Goal: Task Accomplishment & Management: Use online tool/utility

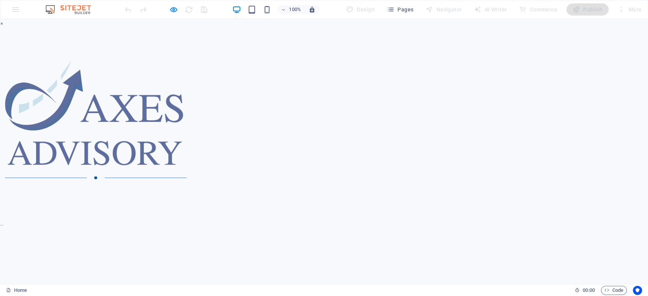
click at [568, 183] on div "× ..." at bounding box center [320, 124] width 640 height 210
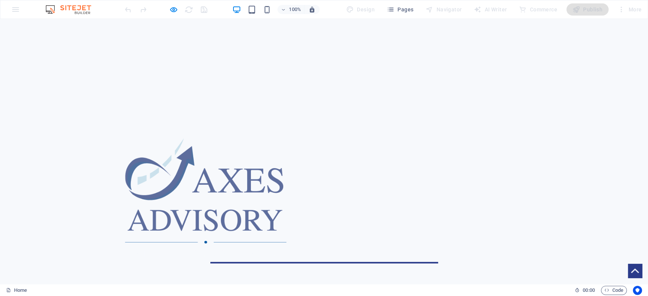
scroll to position [225, 0]
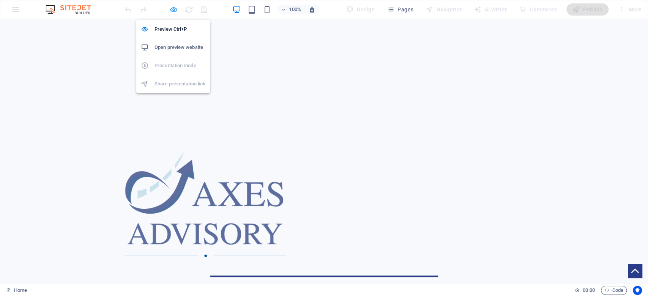
click at [170, 10] on icon "button" at bounding box center [173, 9] width 9 height 9
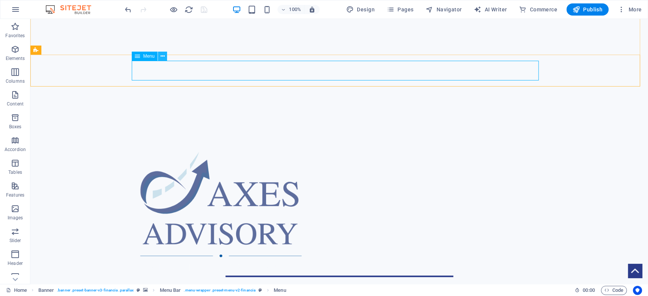
click at [166, 57] on button at bounding box center [162, 56] width 9 height 9
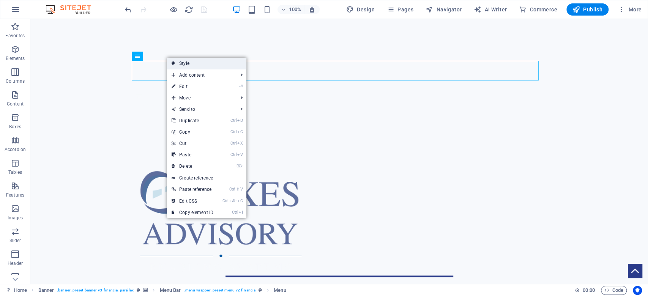
click at [177, 64] on link "Style" at bounding box center [206, 63] width 79 height 11
select select "rem"
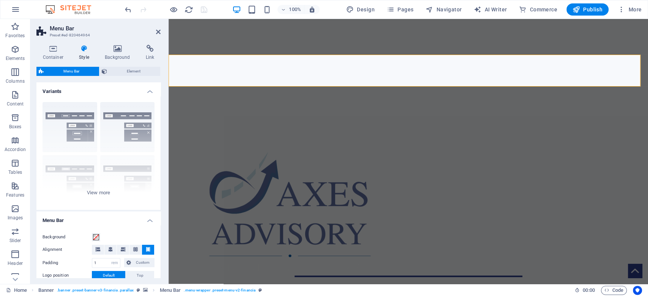
click at [82, 57] on h4 "Style" at bounding box center [86, 53] width 26 height 16
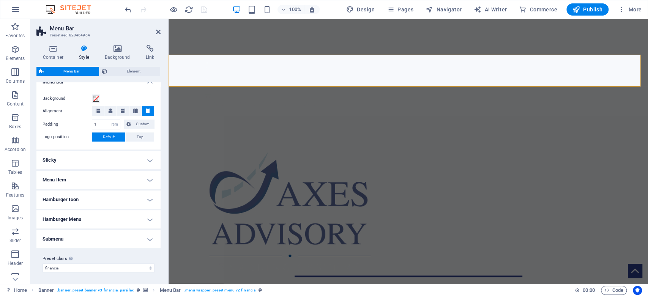
scroll to position [37, 0]
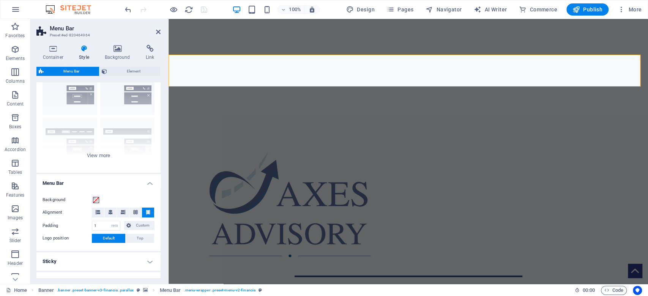
click at [88, 57] on h4 "Style" at bounding box center [86, 53] width 26 height 16
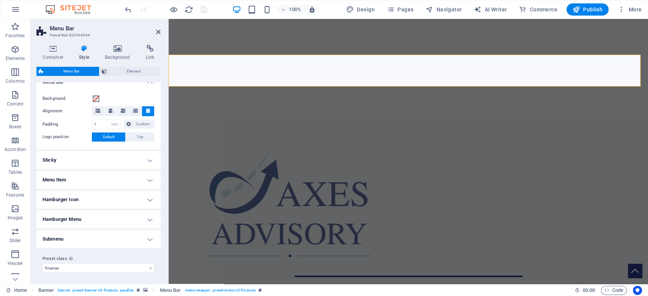
scroll to position [88, 0]
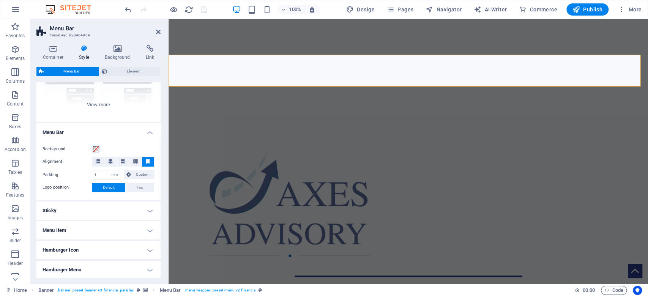
click at [145, 210] on h4 "Sticky" at bounding box center [98, 210] width 124 height 18
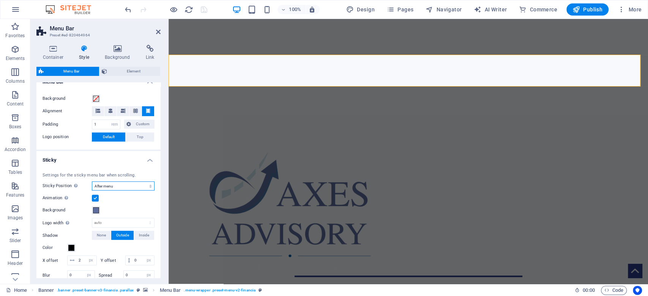
click at [138, 188] on select "Off Instant After menu After banner When scrolling up" at bounding box center [123, 185] width 63 height 9
select select "sticky_instant"
click at [92, 181] on select "Off Instant After menu After banner When scrolling up" at bounding box center [123, 185] width 63 height 9
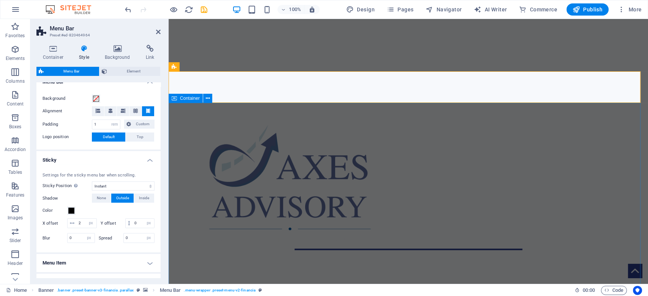
scroll to position [253, 0]
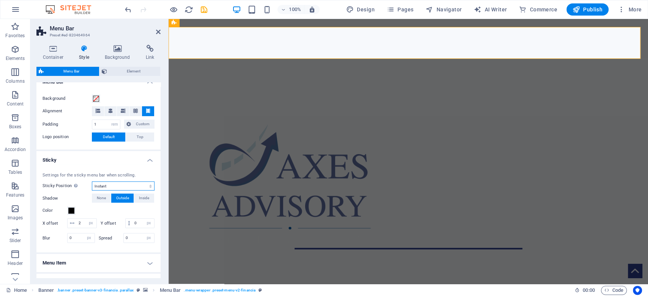
click at [121, 187] on select "Off Instant After menu After banner When scrolling up" at bounding box center [123, 185] width 63 height 9
click at [114, 157] on h4 "Sticky" at bounding box center [98, 158] width 124 height 14
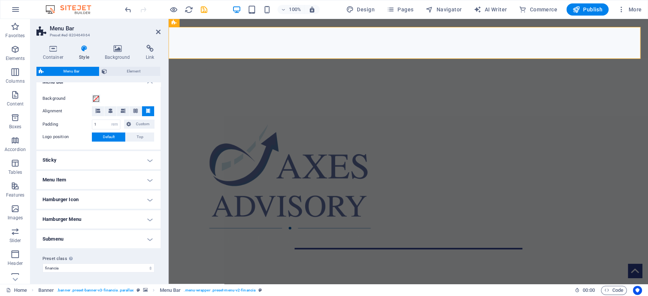
click at [112, 177] on h4 "Menu Item" at bounding box center [98, 180] width 124 height 18
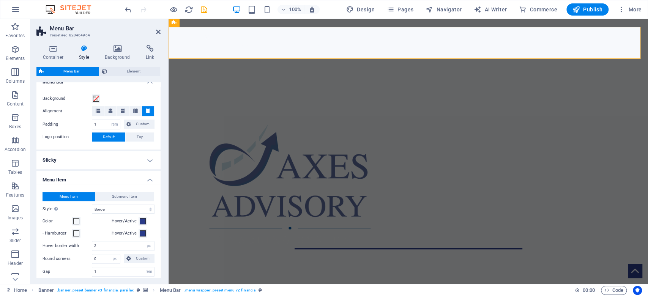
click at [107, 156] on h4 "Sticky" at bounding box center [98, 160] width 124 height 18
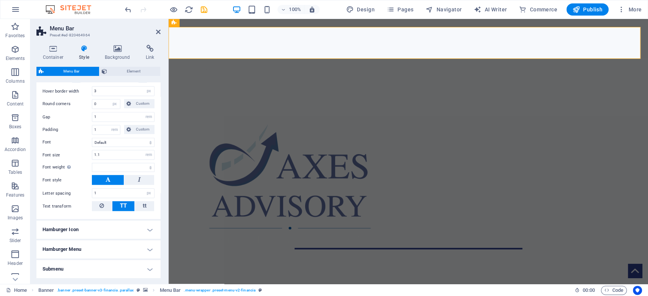
scroll to position [365, 0]
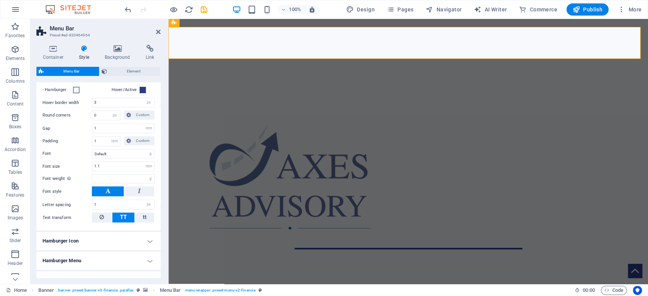
click at [76, 81] on span at bounding box center [76, 78] width 6 height 6
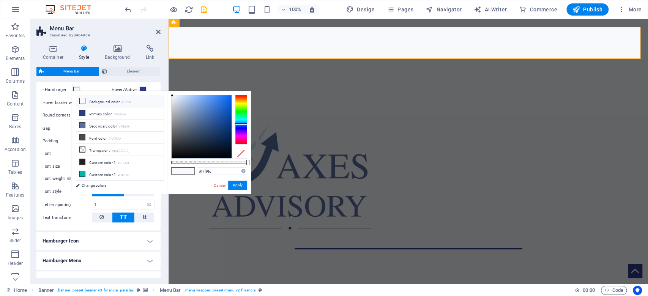
click at [76, 81] on span at bounding box center [76, 78] width 6 height 6
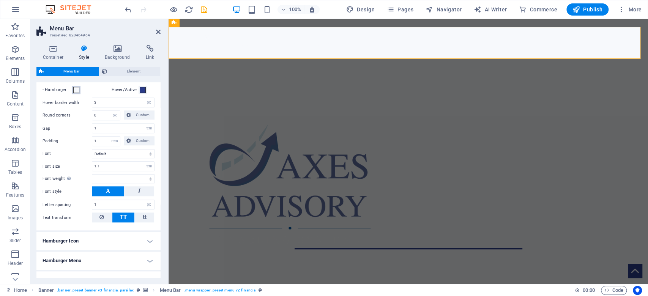
click at [77, 93] on span at bounding box center [76, 90] width 6 height 6
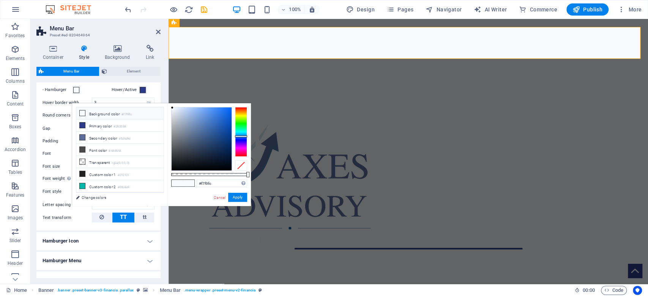
click at [77, 93] on span at bounding box center [76, 90] width 6 height 6
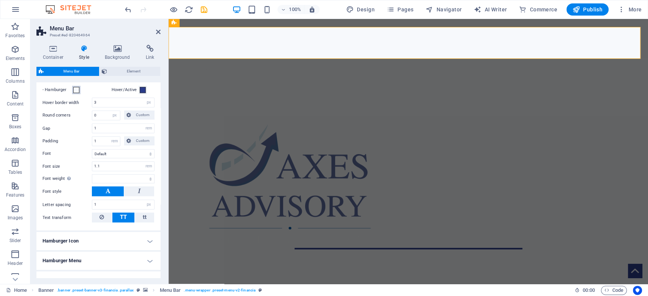
select select
click at [233, 29] on icon at bounding box center [232, 29] width 4 height 8
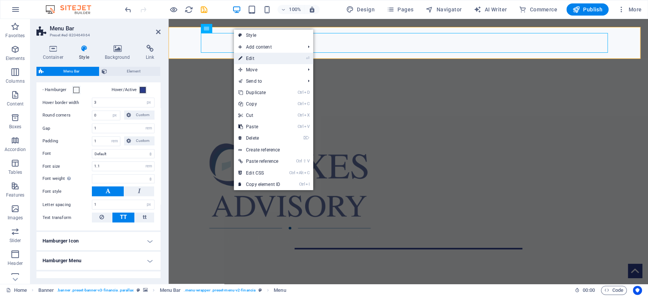
click at [257, 56] on link "⏎ Edit" at bounding box center [259, 58] width 51 height 11
select select
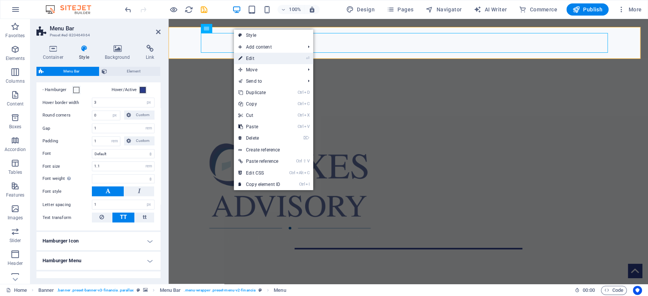
select select
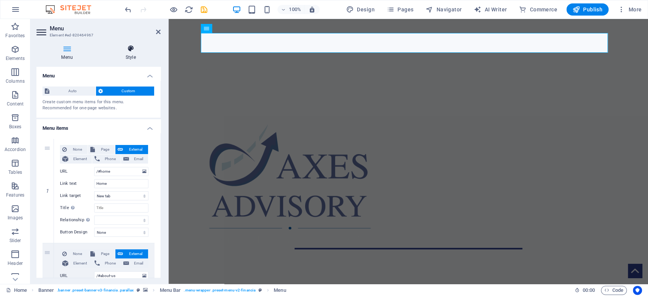
click at [134, 60] on h4 "Style" at bounding box center [131, 53] width 60 height 16
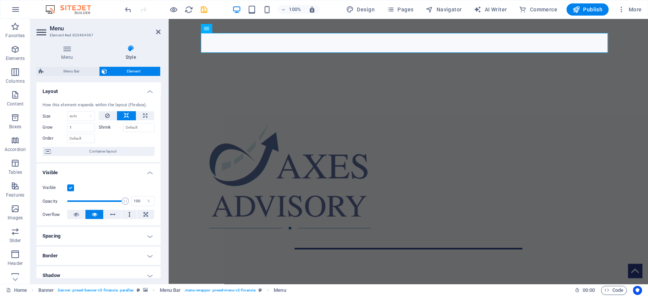
click at [131, 257] on h4 "Border" at bounding box center [98, 256] width 124 height 18
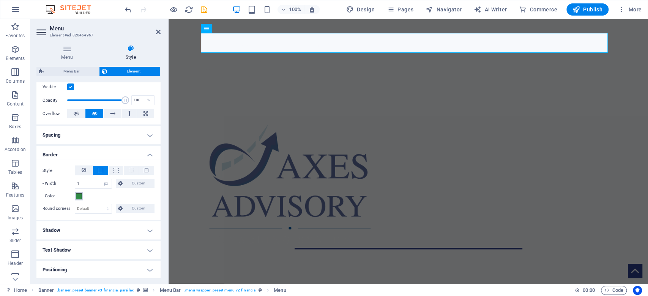
click at [77, 195] on span at bounding box center [79, 196] width 6 height 6
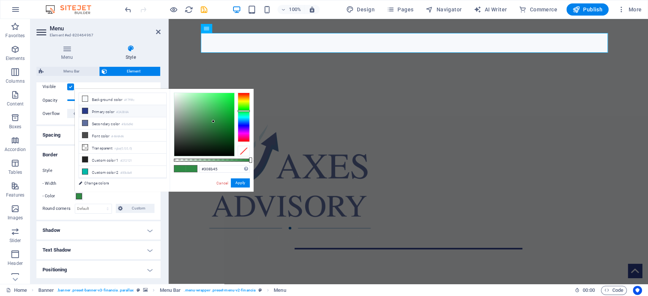
click at [84, 111] on icon at bounding box center [84, 110] width 5 height 5
type input "#2a3b8a"
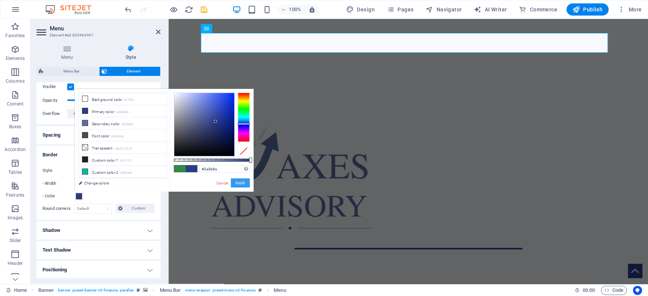
click at [244, 180] on button "Apply" at bounding box center [240, 182] width 19 height 9
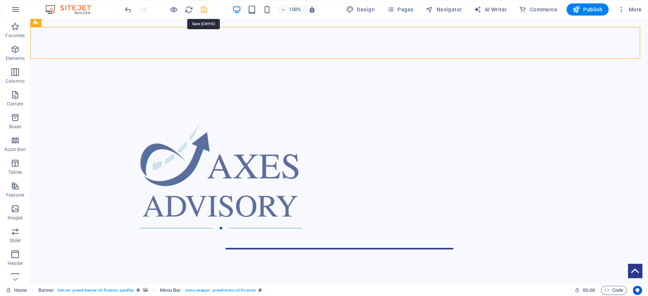
click at [205, 8] on icon "save" at bounding box center [204, 9] width 9 height 9
checkbox input "false"
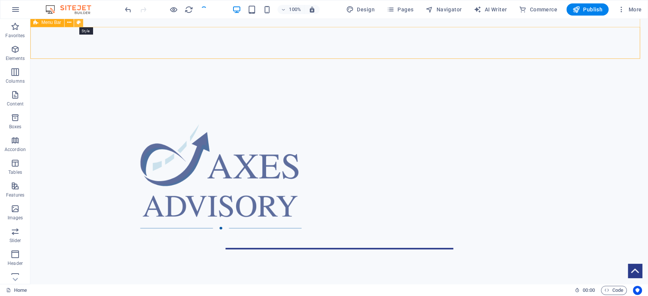
click at [78, 23] on icon at bounding box center [79, 23] width 4 height 8
select select "rem"
select select "sticky_instant"
select select "px"
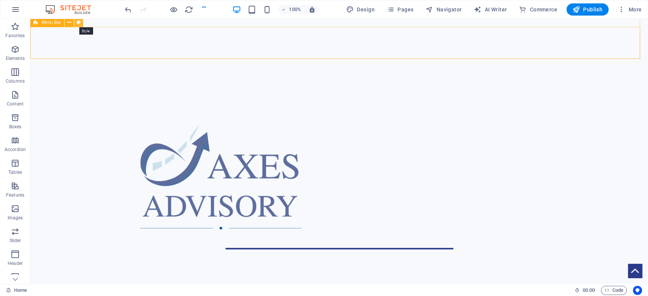
select select "px"
select select "hover_border"
select select "px"
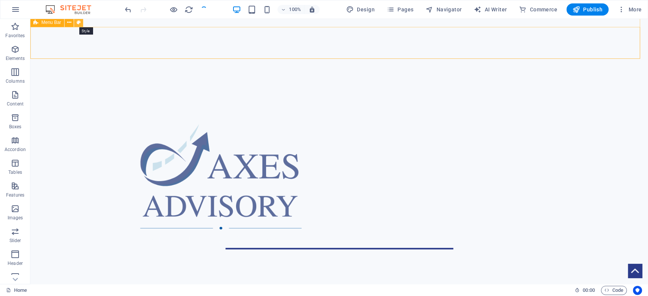
select select "rem"
select select
select select "px"
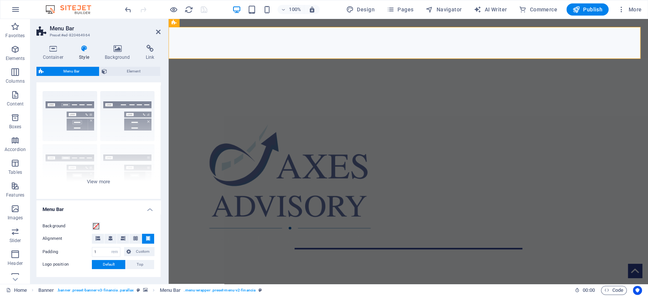
scroll to position [0, 0]
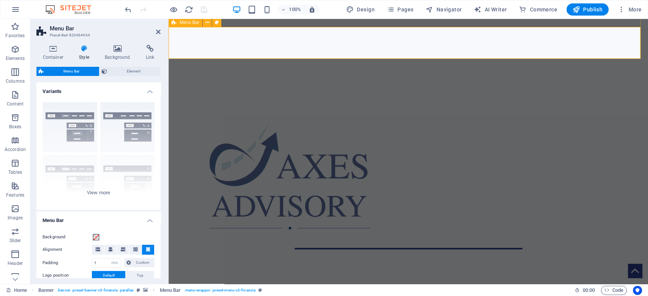
click at [206, 24] on icon at bounding box center [207, 23] width 4 height 8
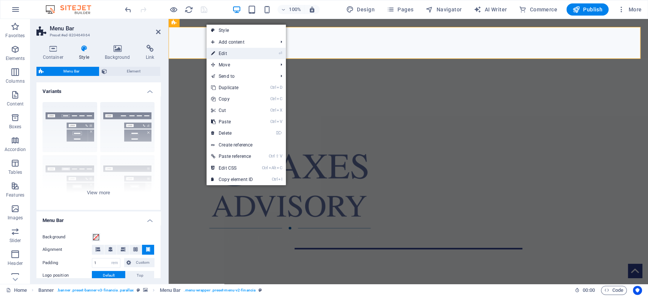
click at [220, 52] on link "⏎ Edit" at bounding box center [231, 53] width 51 height 11
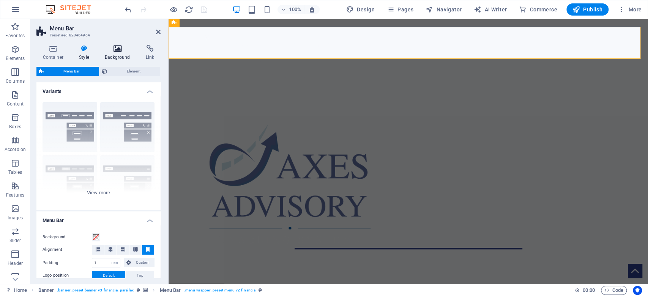
click at [123, 58] on h4 "Background" at bounding box center [119, 53] width 41 height 16
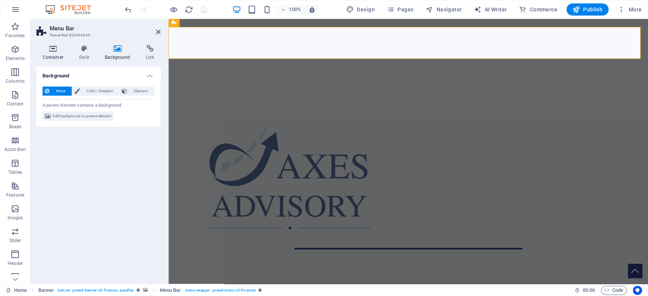
click at [55, 50] on icon at bounding box center [52, 49] width 33 height 8
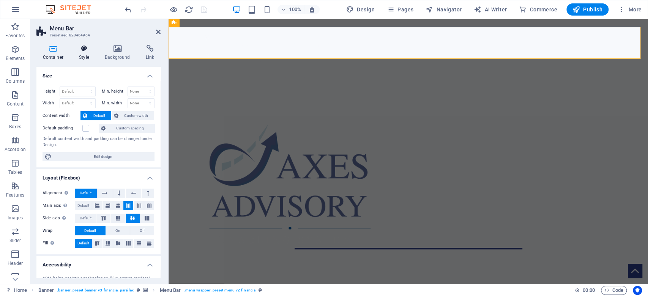
click at [86, 53] on h4 "Style" at bounding box center [86, 53] width 26 height 16
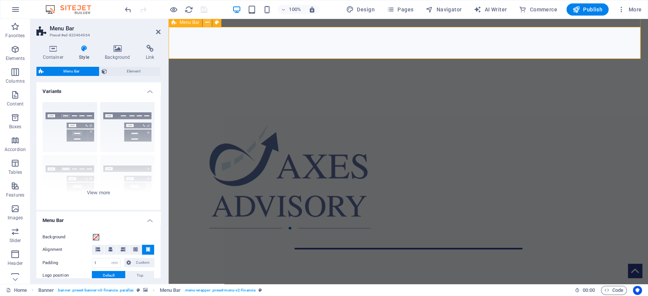
click at [208, 20] on icon at bounding box center [207, 23] width 4 height 8
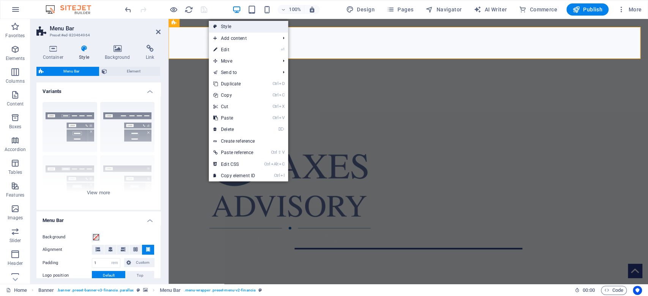
click at [220, 28] on link "Style" at bounding box center [248, 26] width 79 height 11
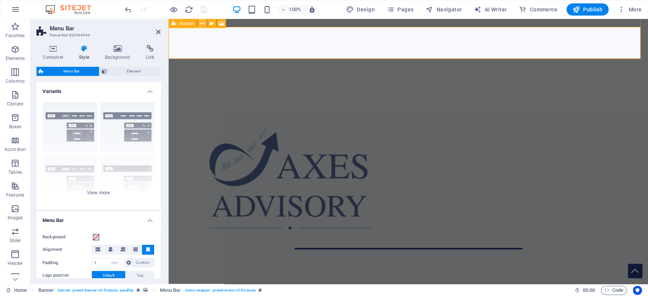
click at [200, 23] on icon at bounding box center [202, 24] width 4 height 8
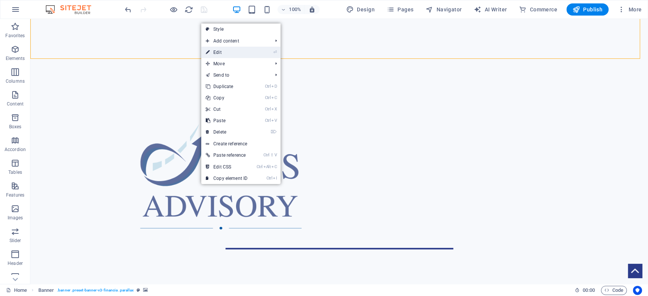
click at [210, 55] on link "⏎ Edit" at bounding box center [226, 52] width 51 height 11
select select "vh"
select select "header"
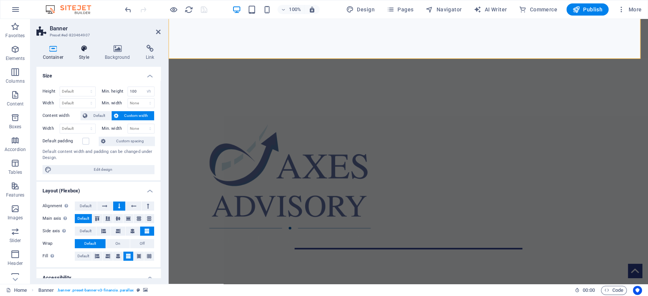
click at [80, 59] on h4 "Style" at bounding box center [86, 53] width 26 height 16
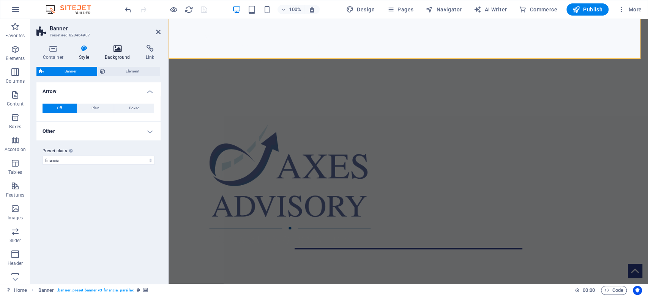
click at [119, 53] on h4 "Background" at bounding box center [119, 53] width 41 height 16
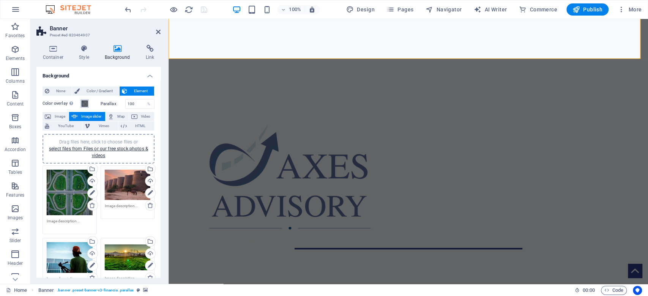
click at [85, 103] on span at bounding box center [85, 104] width 6 height 6
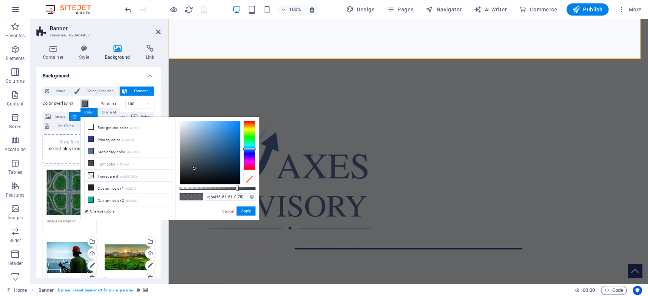
click at [85, 103] on span at bounding box center [85, 104] width 6 height 6
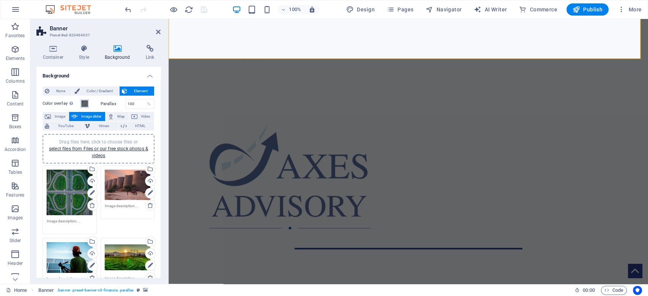
click at [82, 104] on span at bounding box center [85, 104] width 6 height 6
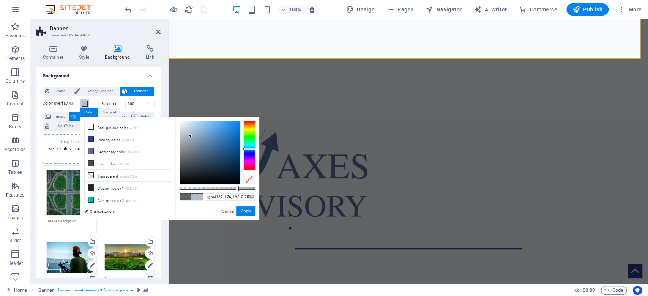
click at [190, 136] on div at bounding box center [210, 152] width 60 height 63
click at [185, 140] on div at bounding box center [210, 152] width 60 height 63
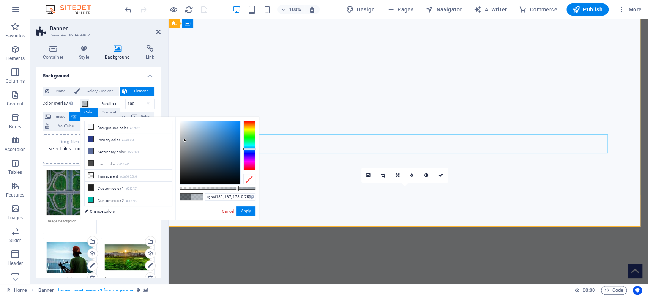
scroll to position [50, 0]
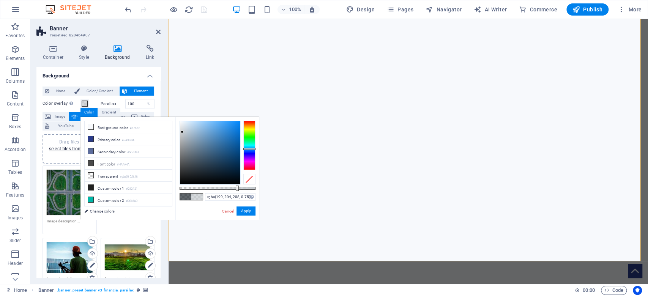
click at [182, 132] on div at bounding box center [210, 152] width 60 height 63
click at [181, 128] on div at bounding box center [210, 152] width 60 height 63
click at [182, 122] on div at bounding box center [210, 152] width 60 height 63
click at [118, 173] on li "Transparent rgba(0,0,0,.0)" at bounding box center [128, 176] width 87 height 12
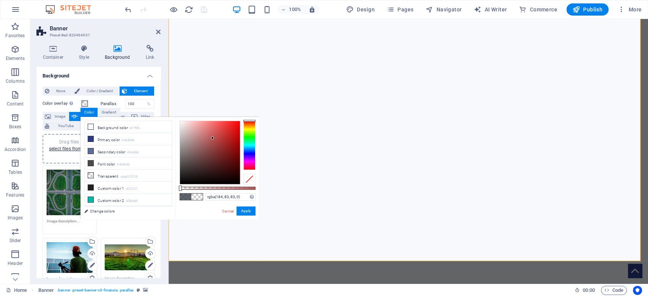
click at [212, 138] on div at bounding box center [210, 152] width 60 height 63
click at [107, 141] on li "Transparent rgba(0,0,0,.0)" at bounding box center [128, 143] width 87 height 12
drag, startPoint x: 180, startPoint y: 187, endPoint x: 192, endPoint y: 187, distance: 11.8
click at [192, 187] on div at bounding box center [192, 188] width 3 height 5
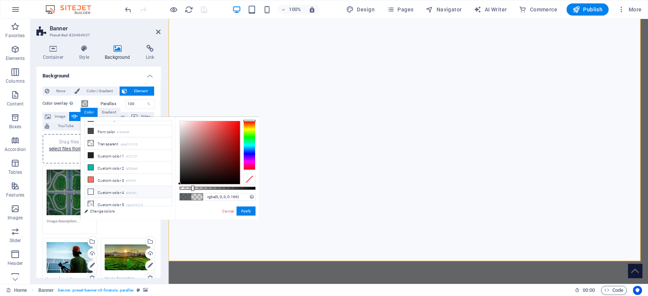
scroll to position [0, 0]
click at [88, 139] on icon at bounding box center [90, 138] width 5 height 5
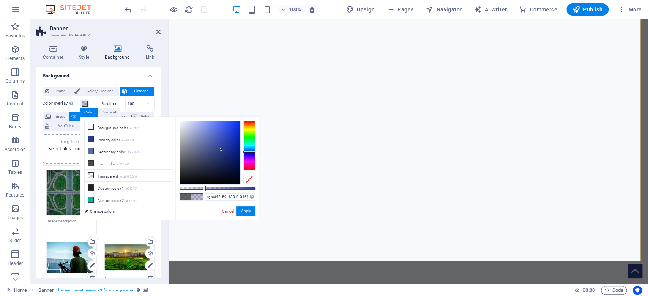
drag, startPoint x: 191, startPoint y: 188, endPoint x: 203, endPoint y: 187, distance: 12.2
click at [203, 187] on div at bounding box center [204, 188] width 3 height 5
drag, startPoint x: 203, startPoint y: 187, endPoint x: 208, endPoint y: 187, distance: 4.9
click at [208, 187] on div at bounding box center [209, 188] width 3 height 5
click at [123, 152] on li "Secondary color #5d6d9d" at bounding box center [128, 151] width 87 height 12
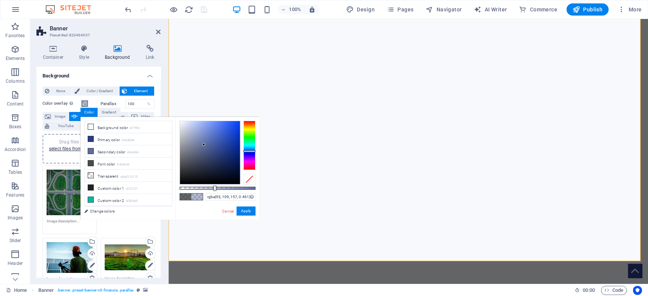
type input "rgba(93, 109, 157, 0.466)"
drag, startPoint x: 209, startPoint y: 188, endPoint x: 215, endPoint y: 189, distance: 5.4
click at [215, 189] on div at bounding box center [215, 188] width 3 height 5
click at [244, 212] on button "Apply" at bounding box center [245, 210] width 19 height 9
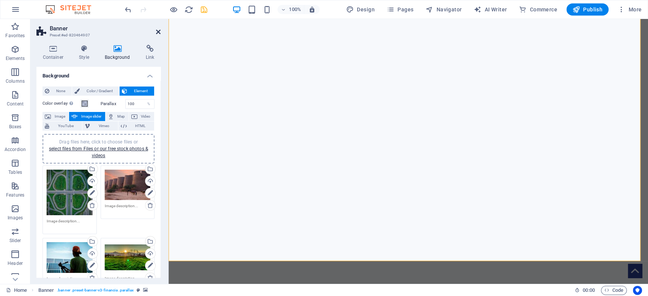
click at [160, 34] on icon at bounding box center [158, 32] width 5 height 6
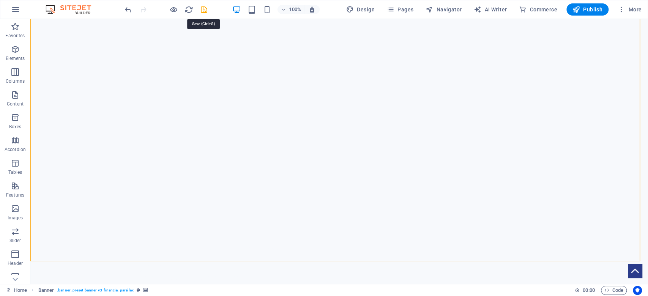
click at [206, 10] on icon "save" at bounding box center [204, 9] width 9 height 9
checkbox input "false"
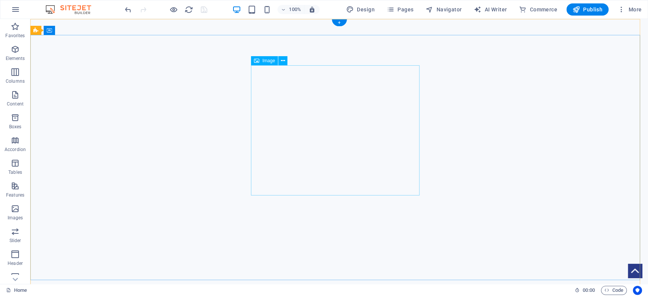
select select "px"
select select "%"
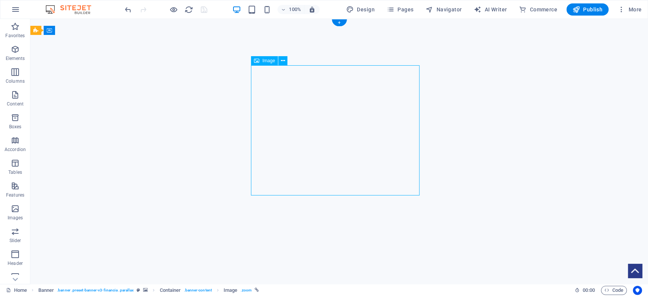
select select "%"
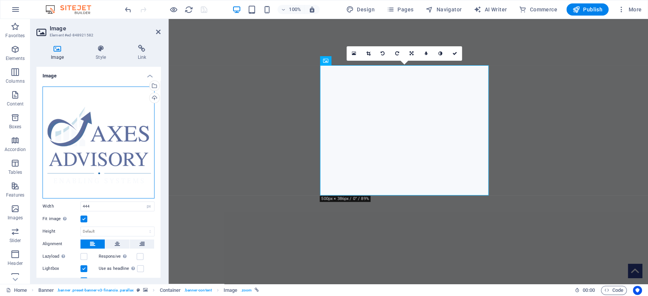
click at [71, 148] on div "Drag files here, click to choose files or select files from Files or our free s…" at bounding box center [98, 143] width 112 height 112
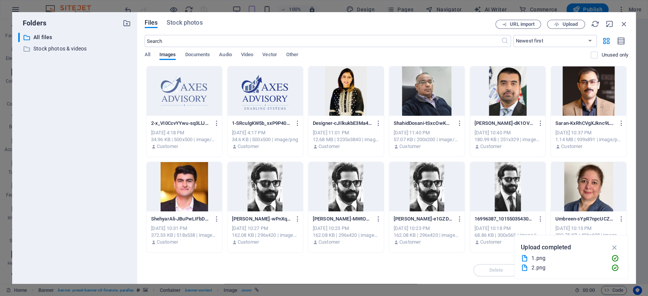
click at [279, 77] on div at bounding box center [265, 90] width 76 height 49
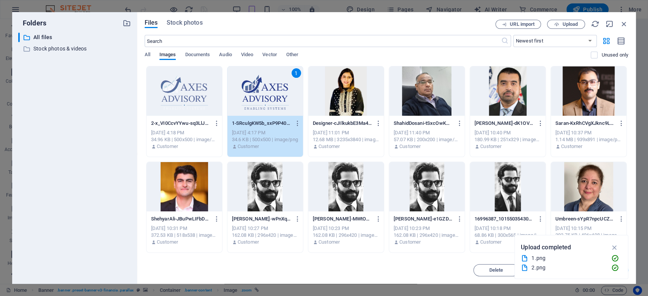
click at [270, 99] on div "1" at bounding box center [265, 90] width 76 height 49
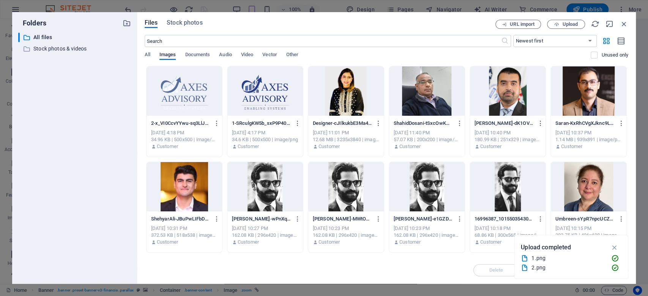
click at [270, 99] on div at bounding box center [265, 90] width 76 height 49
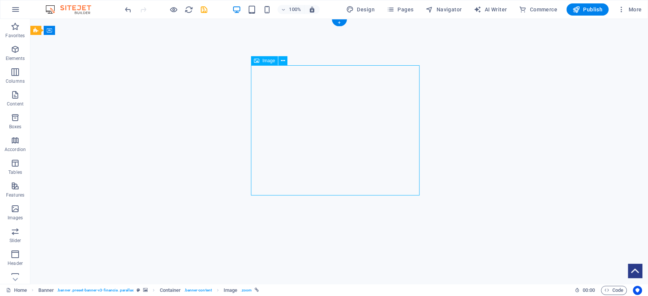
select select "px"
select select "%"
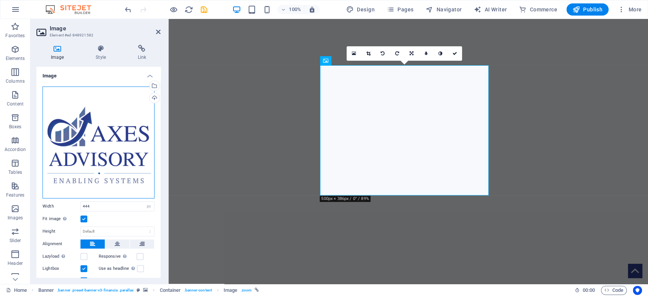
click at [112, 135] on div "Drag files here, click to choose files or select files from Files or our free s…" at bounding box center [98, 143] width 112 height 112
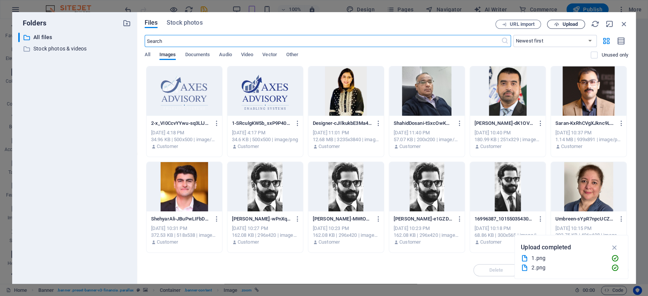
click at [575, 22] on span "Upload" at bounding box center [570, 24] width 16 height 5
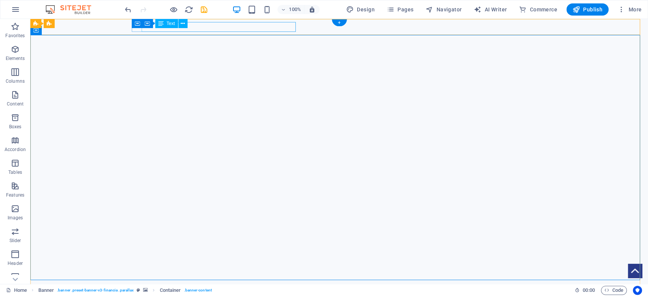
click at [244, 293] on div "[STREET_ADDRESS]" at bounding box center [336, 298] width 401 height 10
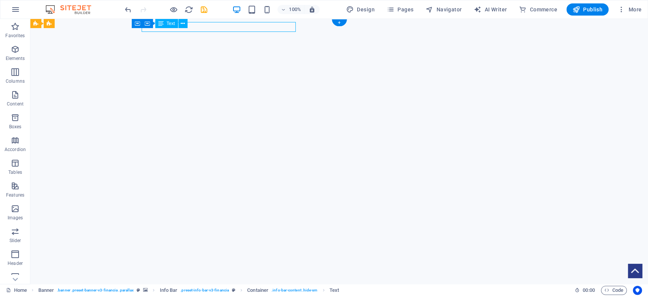
click at [244, 293] on div "[STREET_ADDRESS]" at bounding box center [336, 298] width 401 height 10
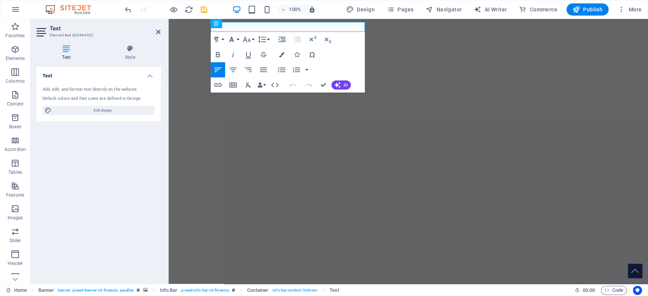
click at [230, 42] on icon "button" at bounding box center [231, 39] width 9 height 9
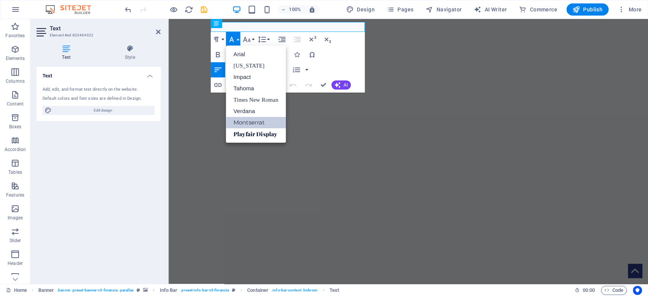
click at [231, 44] on button "Font Family" at bounding box center [233, 39] width 14 height 15
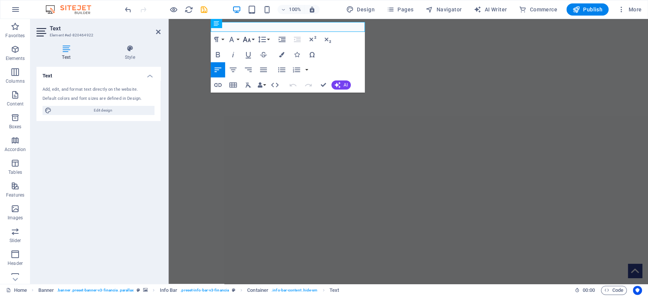
click at [246, 37] on icon "button" at bounding box center [246, 39] width 9 height 9
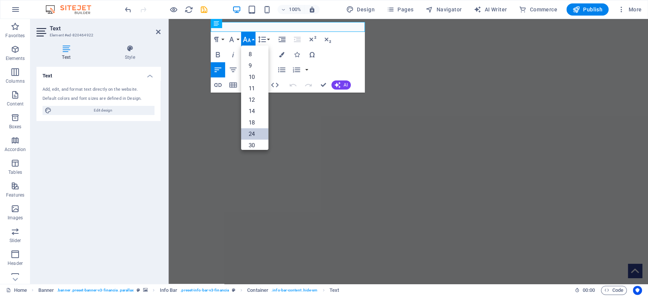
click at [251, 137] on link "24" at bounding box center [254, 133] width 27 height 11
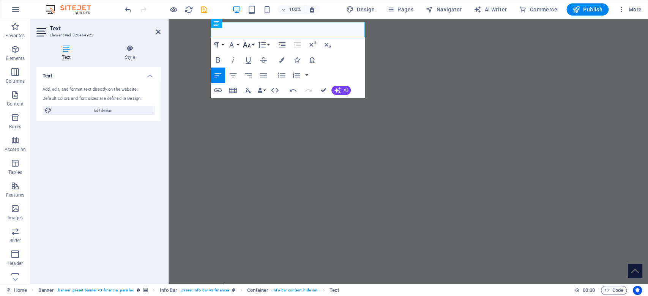
click at [246, 47] on icon "button" at bounding box center [246, 44] width 9 height 9
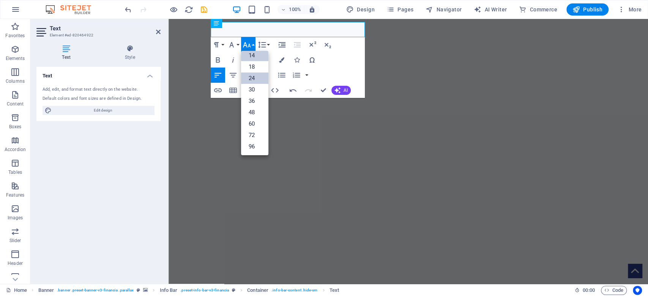
scroll to position [61, 0]
click at [253, 90] on link "30" at bounding box center [254, 89] width 27 height 11
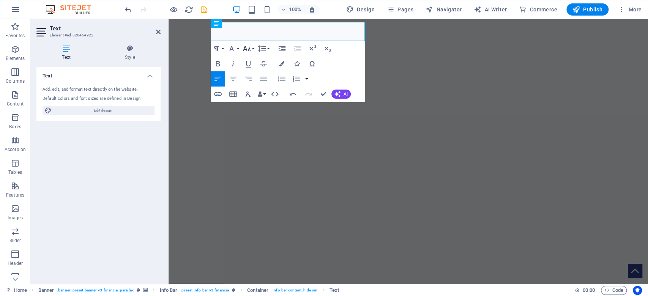
click at [251, 50] on icon "button" at bounding box center [246, 48] width 9 height 9
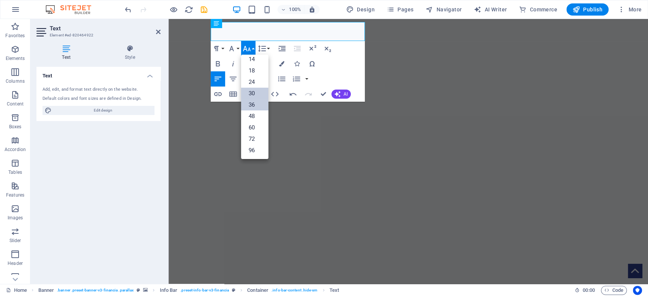
click at [259, 107] on link "36" at bounding box center [254, 104] width 27 height 11
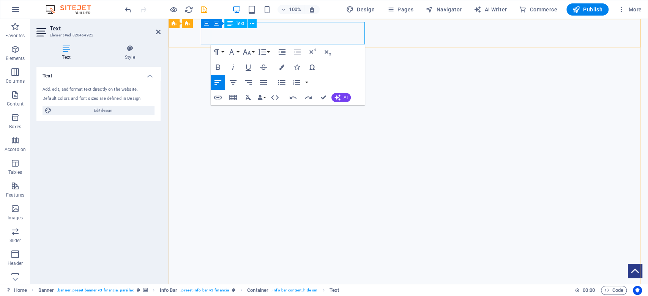
click at [249, 53] on icon "button" at bounding box center [247, 51] width 8 height 5
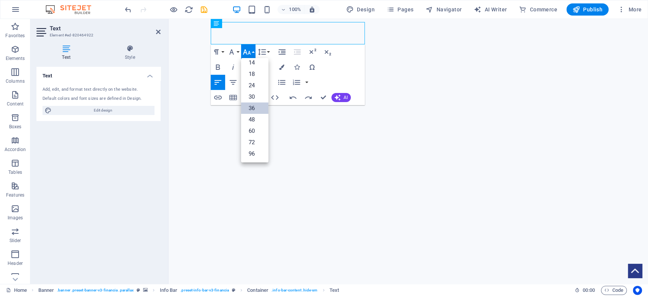
click at [249, 110] on link "36" at bounding box center [254, 107] width 27 height 11
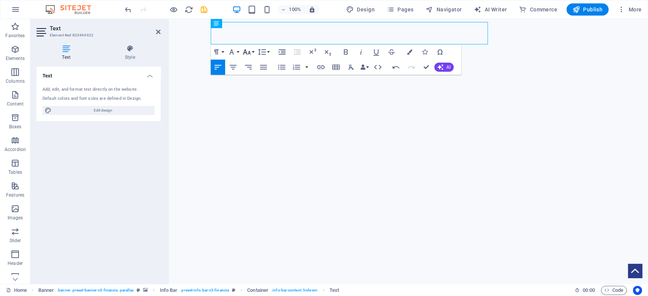
click at [249, 52] on icon "button" at bounding box center [246, 51] width 9 height 9
click at [255, 96] on link "30" at bounding box center [254, 96] width 27 height 11
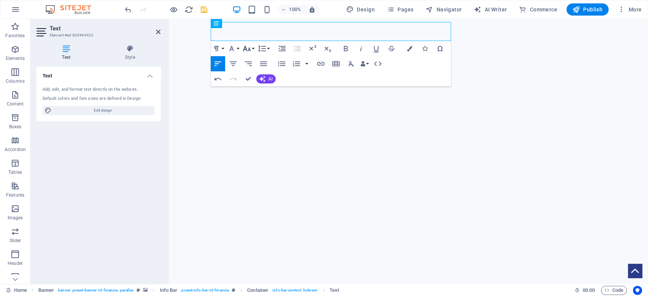
click at [249, 49] on icon "button" at bounding box center [247, 48] width 8 height 5
click at [248, 79] on link "24" at bounding box center [254, 81] width 27 height 11
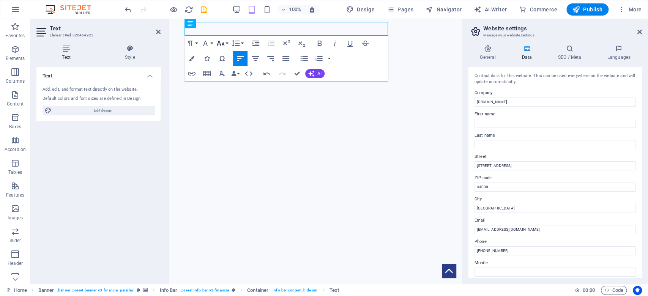
click at [221, 43] on icon "button" at bounding box center [220, 43] width 9 height 9
click at [228, 77] on link "24" at bounding box center [228, 76] width 27 height 11
click at [387, 296] on span "44000" at bounding box center [377, 300] width 20 height 7
click at [218, 44] on icon "button" at bounding box center [220, 43] width 8 height 5
click at [227, 75] on link "24" at bounding box center [228, 76] width 27 height 11
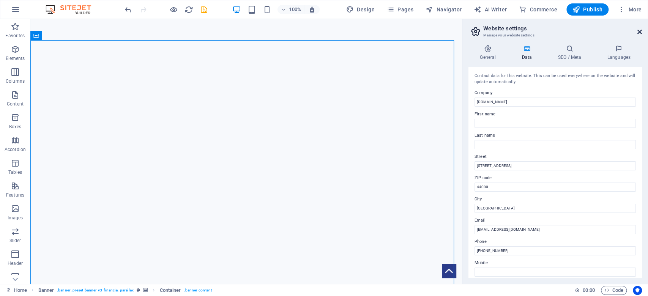
drag, startPoint x: 638, startPoint y: 34, endPoint x: 565, endPoint y: 4, distance: 79.6
click at [638, 34] on icon at bounding box center [639, 32] width 5 height 6
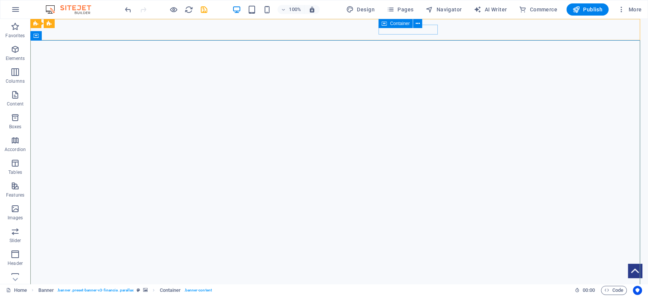
click at [406, 28] on div "Container" at bounding box center [402, 23] width 49 height 9
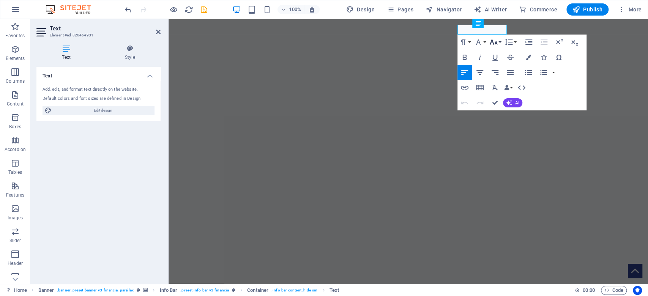
click at [495, 41] on icon "button" at bounding box center [493, 42] width 9 height 9
click at [494, 137] on link "24" at bounding box center [501, 136] width 27 height 11
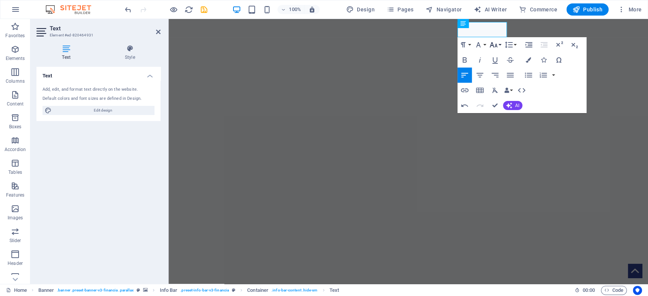
click at [494, 49] on button "Font Size" at bounding box center [495, 44] width 14 height 15
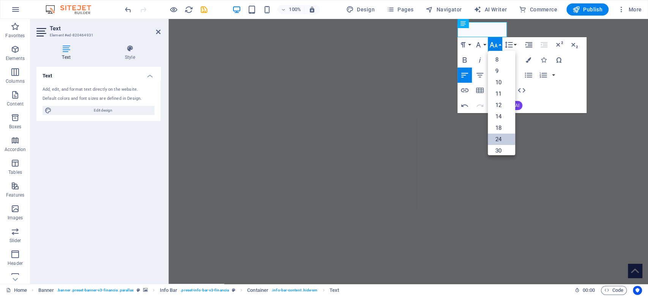
click at [493, 138] on link "24" at bounding box center [501, 139] width 27 height 11
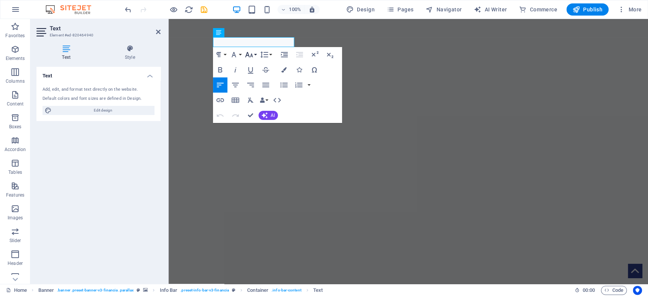
click at [249, 55] on icon "button" at bounding box center [248, 54] width 9 height 9
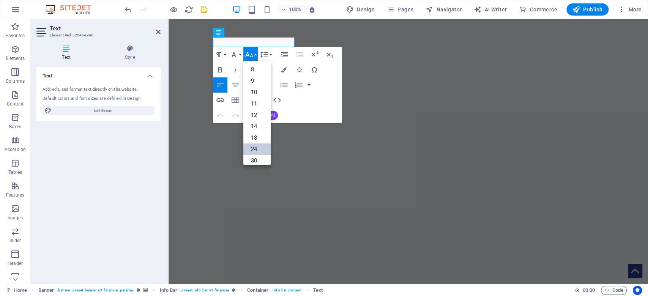
click at [250, 150] on link "24" at bounding box center [256, 148] width 27 height 11
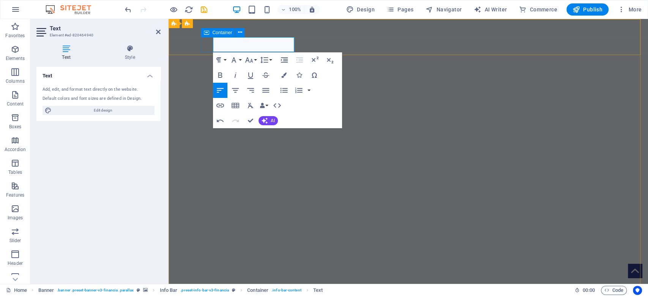
drag, startPoint x: 292, startPoint y: 46, endPoint x: 200, endPoint y: 61, distance: 93.1
click at [249, 60] on icon "button" at bounding box center [249, 59] width 8 height 5
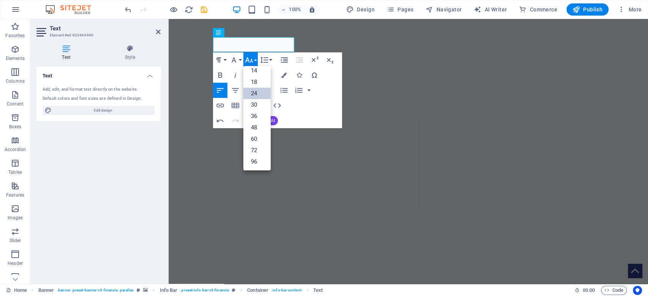
click at [261, 91] on link "24" at bounding box center [256, 93] width 27 height 11
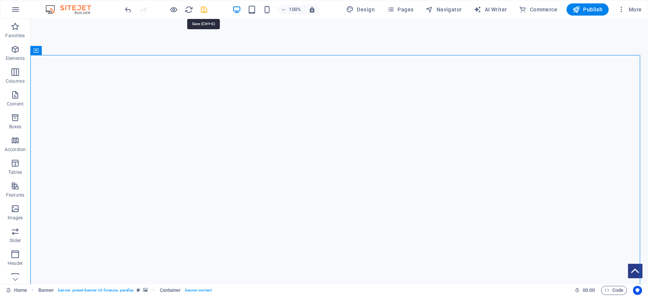
click at [203, 5] on icon "save" at bounding box center [204, 9] width 9 height 9
checkbox input "false"
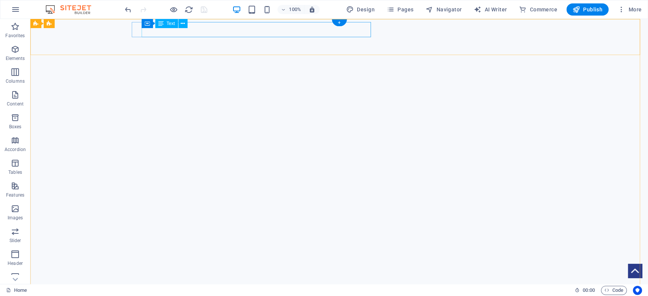
click at [142, 295] on span "[STREET_ADDRESS]" at bounding box center [181, 300] width 91 height 11
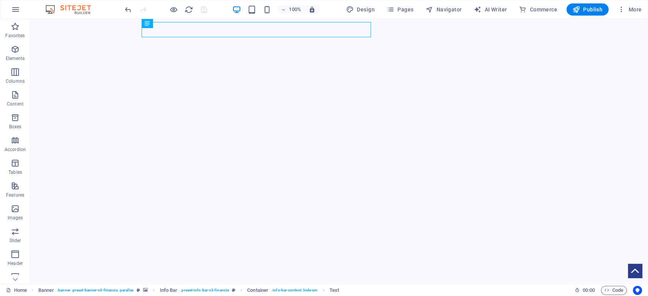
drag, startPoint x: 143, startPoint y: 32, endPoint x: 396, endPoint y: 10, distance: 254.0
click at [227, 295] on span "[STREET_ADDRESS]" at bounding box center [181, 300] width 91 height 11
click at [217, 295] on span "[STREET_ADDRESS]" at bounding box center [181, 300] width 91 height 11
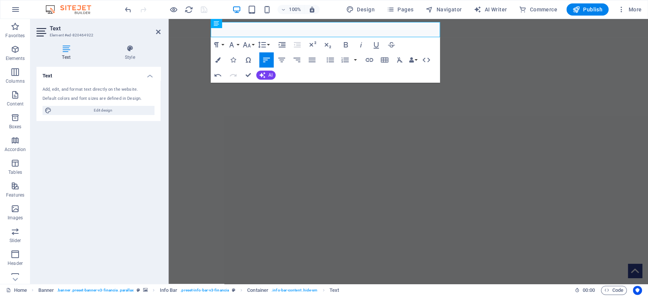
click at [110, 80] on div "Add, edit, and format text directly on the website. Default colors and font siz…" at bounding box center [98, 100] width 124 height 41
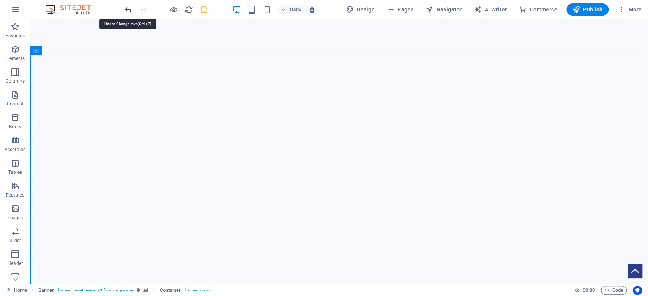
click at [128, 9] on icon "undo" at bounding box center [128, 9] width 9 height 9
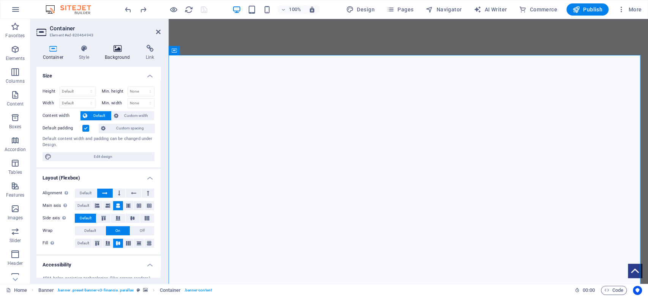
click at [104, 52] on icon at bounding box center [118, 49] width 38 height 8
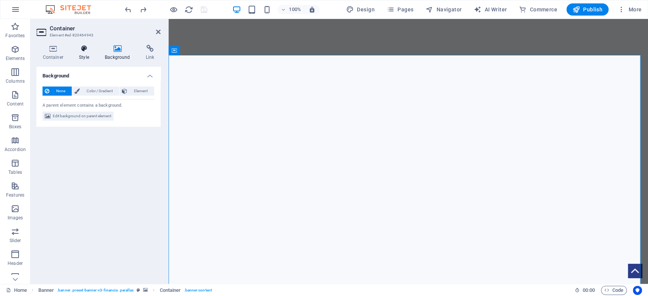
click at [83, 52] on icon at bounding box center [84, 49] width 23 height 8
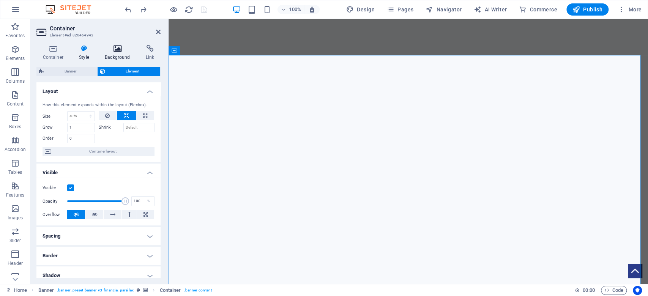
click at [123, 50] on icon at bounding box center [118, 49] width 38 height 8
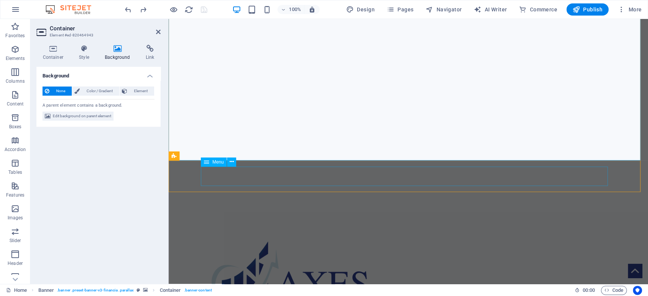
scroll to position [152, 0]
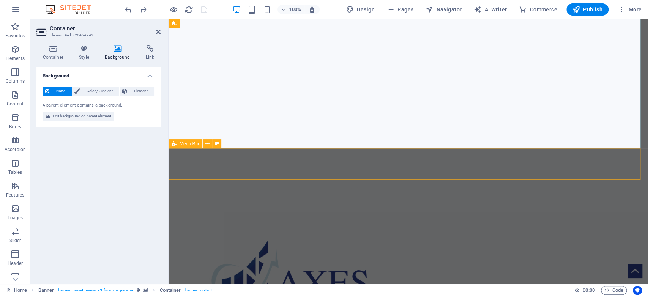
select select "rem"
select select "sticky_instant"
select select "px"
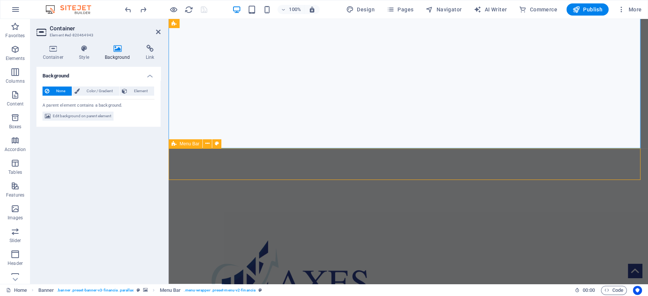
select select "px"
select select "hover_border"
select select "px"
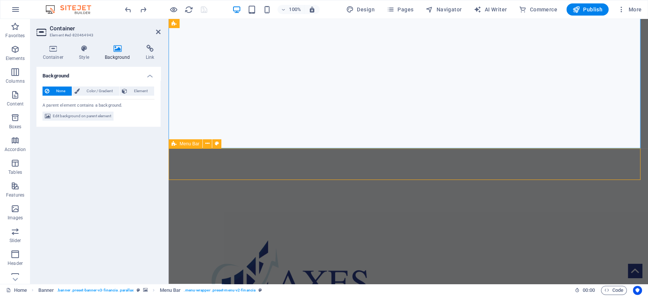
select select "px"
select select "rem"
select select
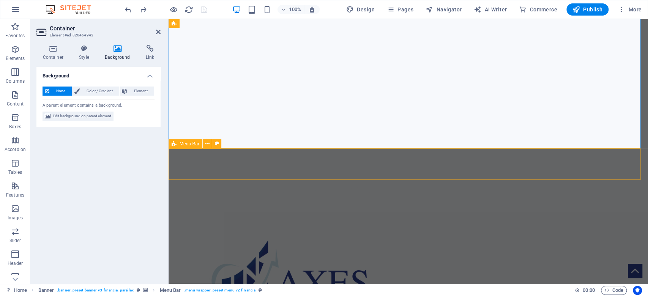
select select "px"
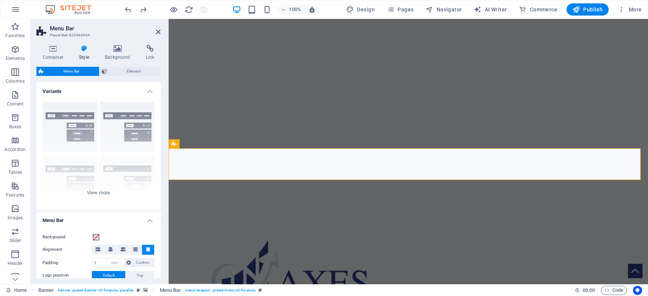
click at [115, 44] on div "Container Style Background Link Size Height Default px rem % vh vw Min. height …" at bounding box center [98, 161] width 136 height 245
click at [116, 52] on icon at bounding box center [118, 49] width 38 height 8
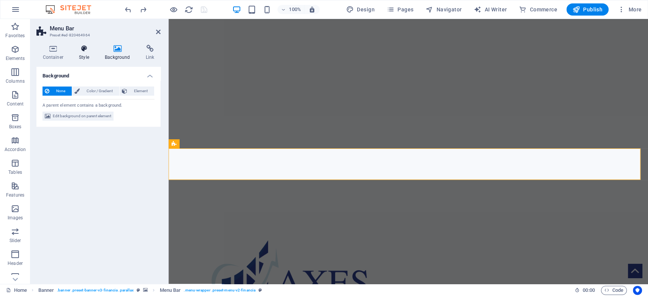
click at [84, 51] on icon at bounding box center [84, 49] width 23 height 8
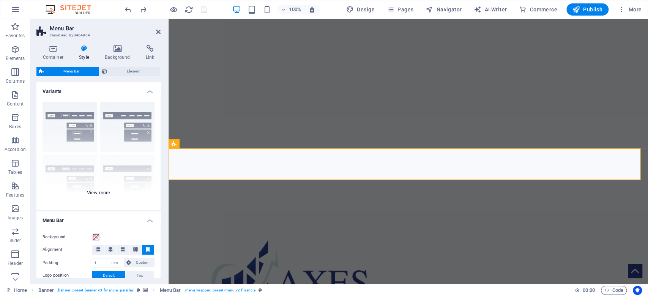
scroll to position [50, 0]
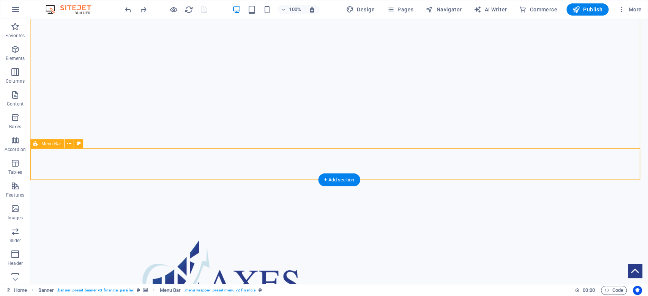
select select "rem"
select select "sticky_instant"
select select "px"
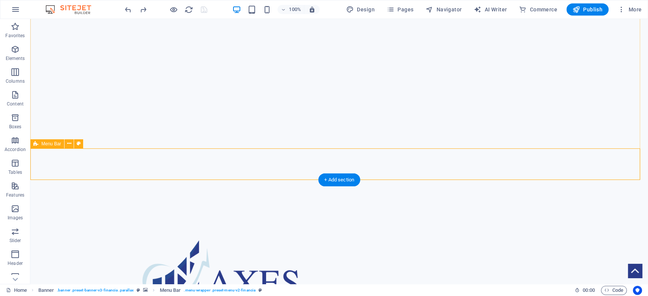
select select "px"
select select "hover_border"
select select "px"
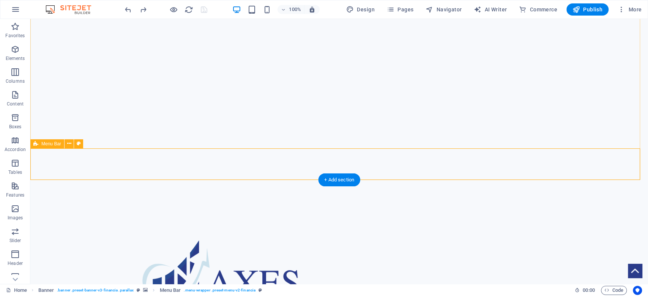
select select "px"
select select "rem"
select select
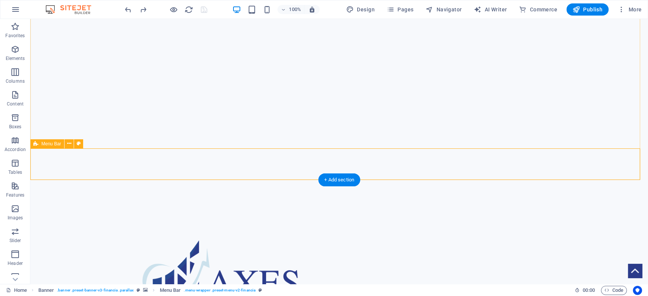
select select "px"
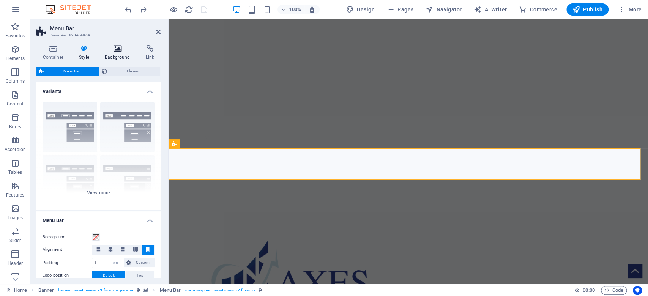
click at [121, 48] on icon at bounding box center [118, 49] width 38 height 8
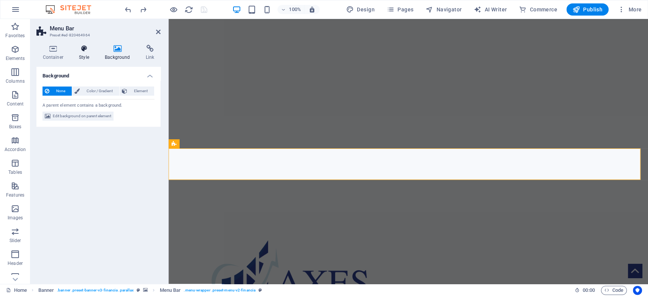
click at [83, 55] on h4 "Style" at bounding box center [86, 53] width 26 height 16
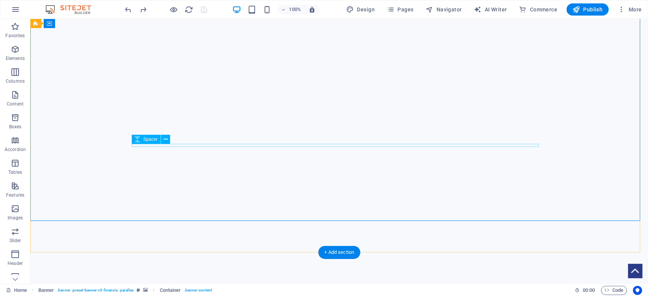
scroll to position [0, 0]
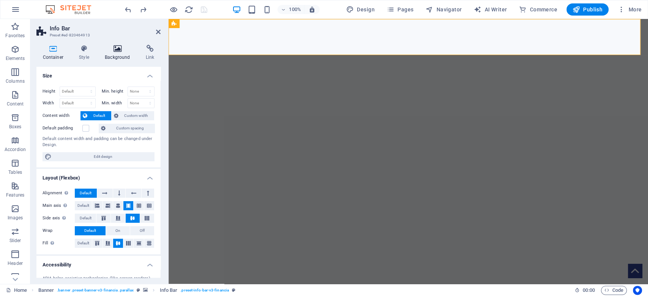
click at [112, 58] on h4 "Background" at bounding box center [119, 53] width 41 height 16
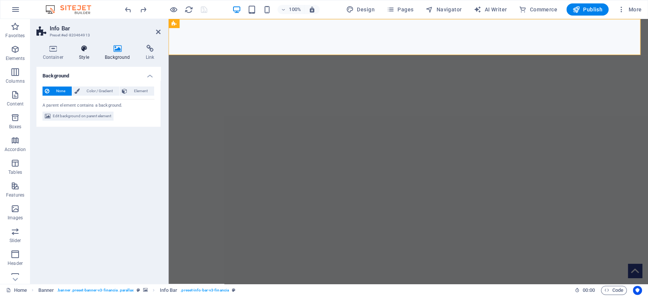
click at [80, 56] on h4 "Style" at bounding box center [86, 53] width 26 height 16
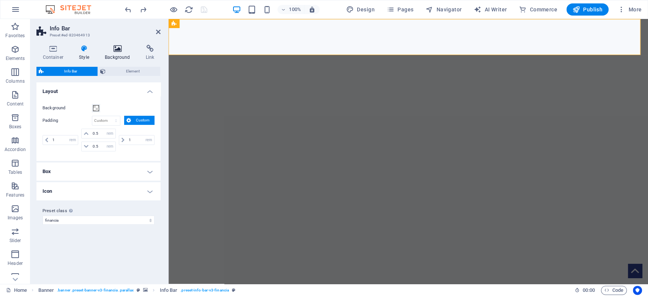
click at [106, 56] on h4 "Background" at bounding box center [119, 53] width 41 height 16
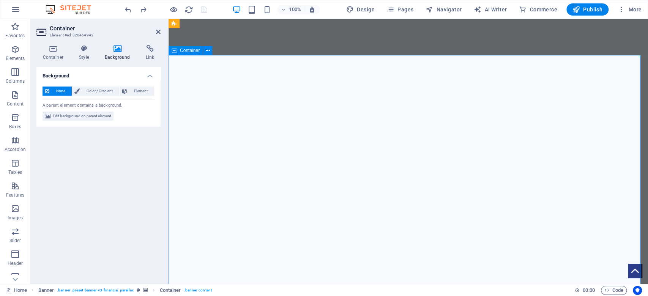
click at [80, 55] on h4 "Style" at bounding box center [86, 53] width 26 height 16
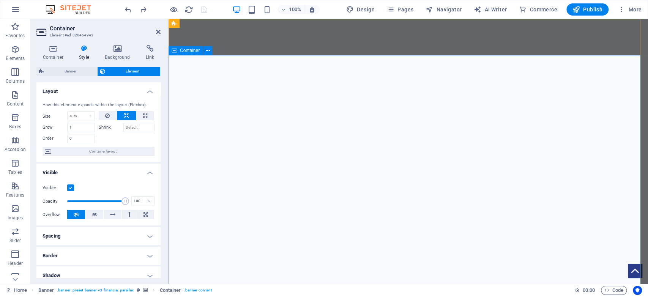
click at [112, 58] on h4 "Background" at bounding box center [119, 53] width 41 height 16
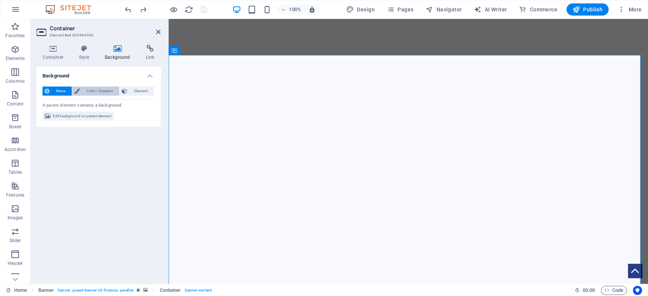
click at [102, 94] on span "Color / Gradient" at bounding box center [99, 91] width 35 height 9
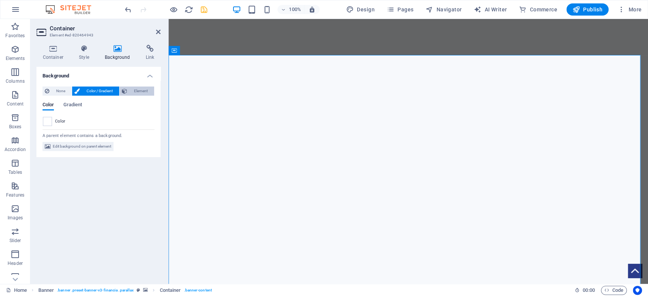
click at [134, 91] on span "Element" at bounding box center [140, 91] width 22 height 9
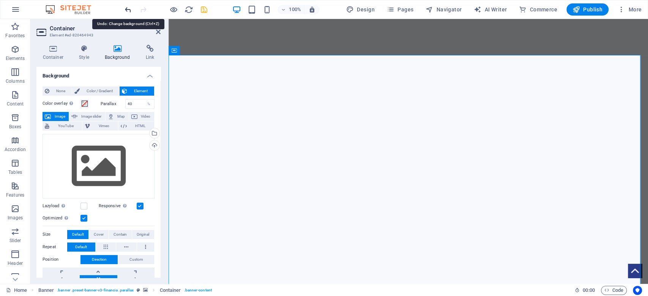
click at [125, 12] on icon "undo" at bounding box center [128, 9] width 9 height 9
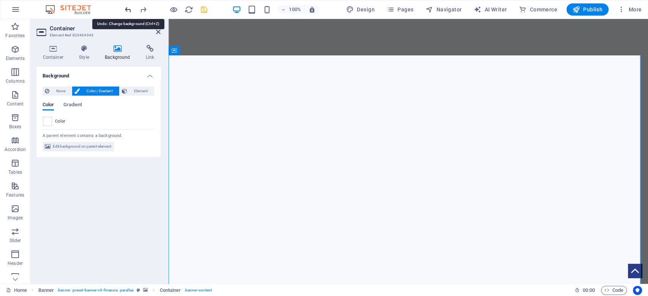
click at [127, 11] on icon "undo" at bounding box center [128, 9] width 9 height 9
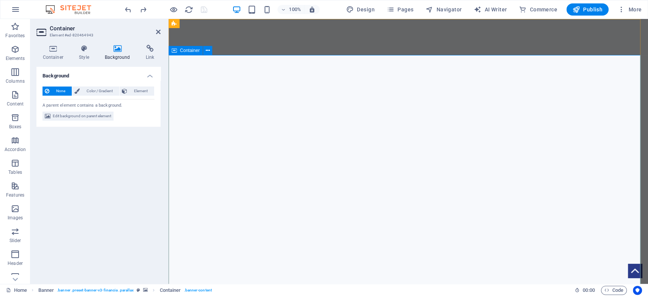
click at [158, 31] on icon at bounding box center [158, 32] width 5 height 6
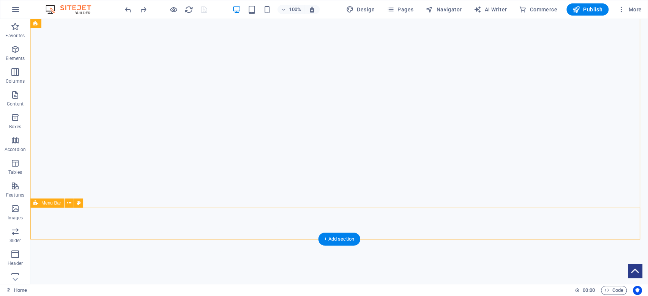
scroll to position [152, 0]
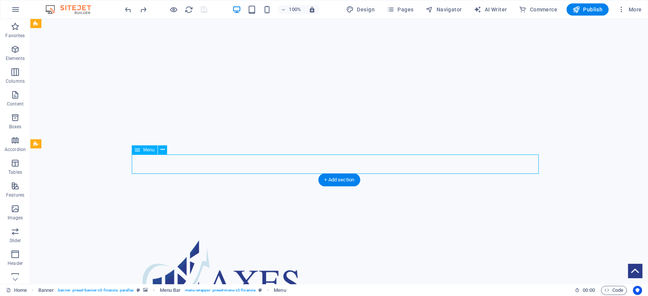
select select "px"
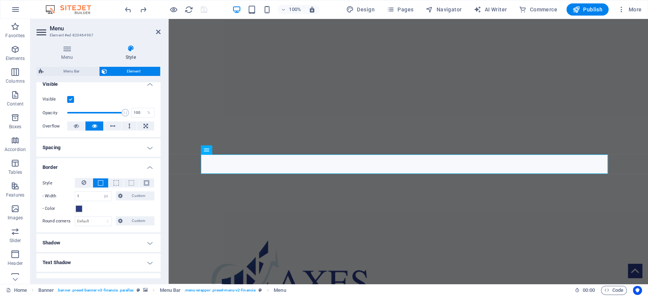
scroll to position [101, 0]
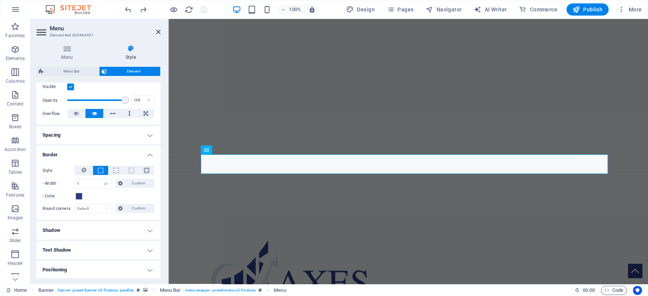
click at [151, 156] on h4 "Border" at bounding box center [98, 153] width 124 height 14
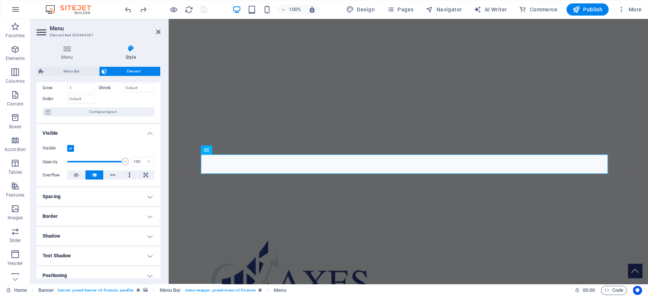
scroll to position [50, 0]
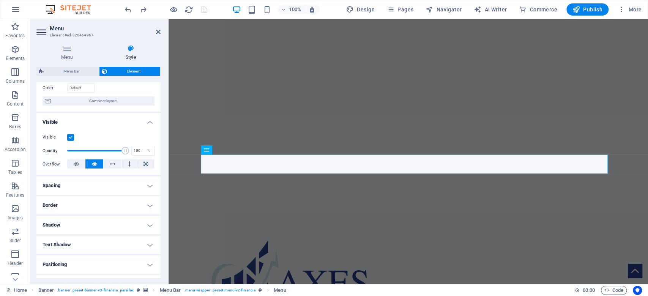
click at [127, 188] on h4 "Spacing" at bounding box center [98, 185] width 124 height 18
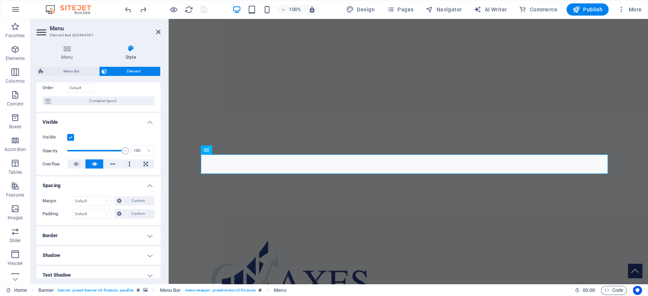
click at [127, 188] on h4 "Spacing" at bounding box center [98, 183] width 124 height 14
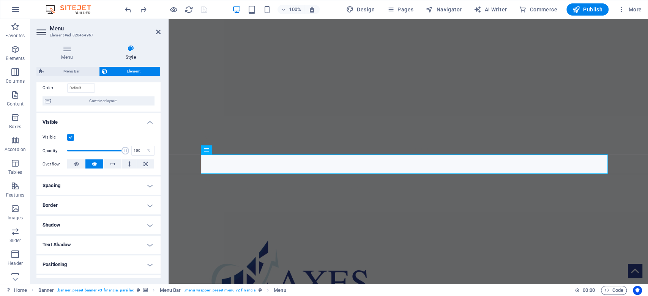
scroll to position [125, 0]
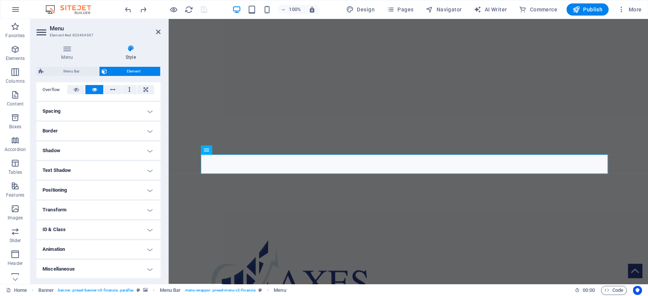
click at [112, 114] on h4 "Spacing" at bounding box center [98, 111] width 124 height 18
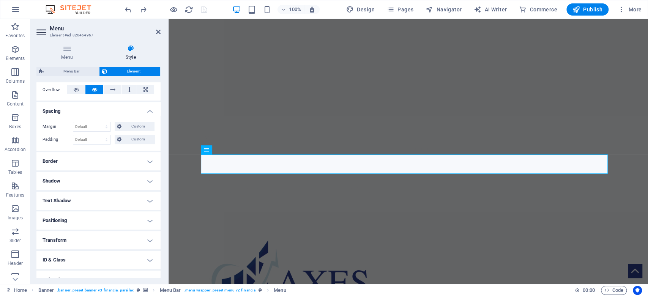
click at [112, 114] on h4 "Spacing" at bounding box center [98, 109] width 124 height 14
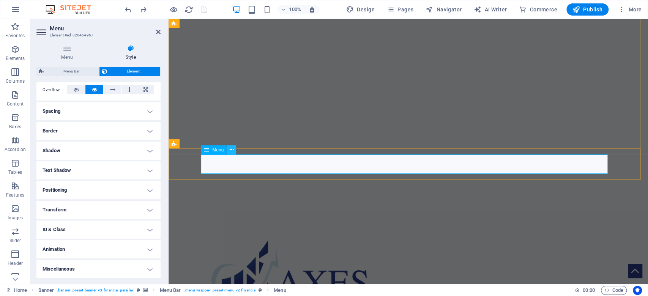
click at [234, 151] on button at bounding box center [231, 149] width 9 height 9
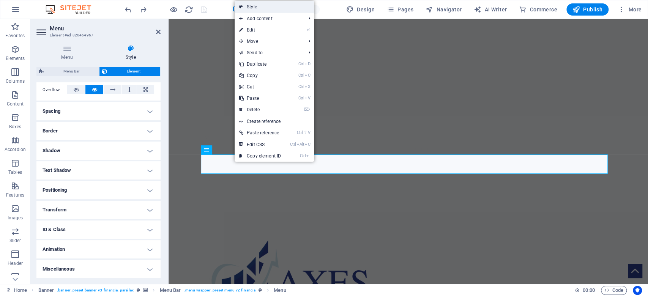
click at [272, 6] on link "Style" at bounding box center [273, 6] width 79 height 11
select select "rem"
select select "sticky_instant"
select select "px"
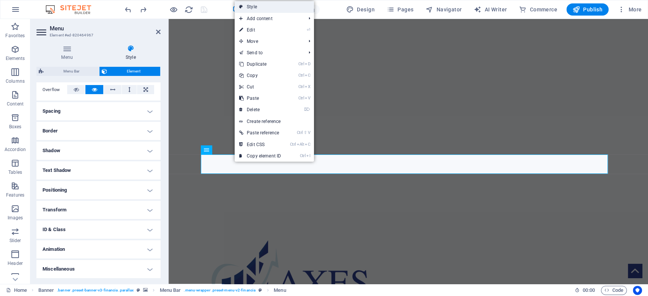
select select "px"
select select "hover_border"
select select "px"
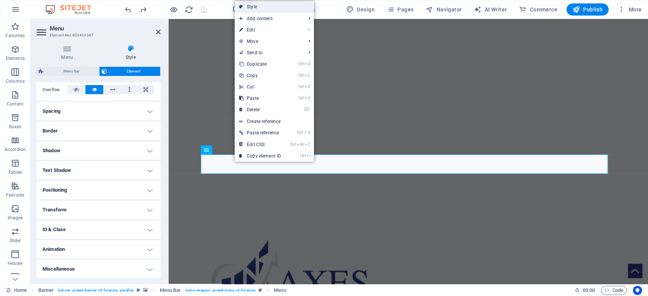
select select "rem"
select select
select select "px"
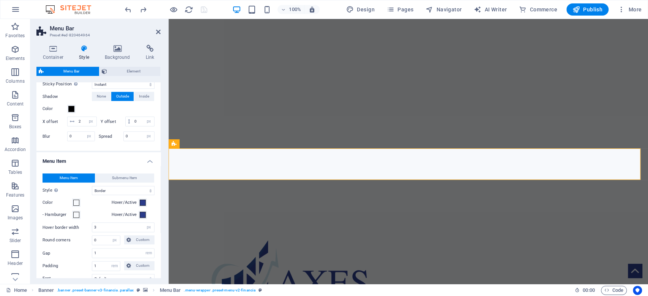
scroll to position [253, 0]
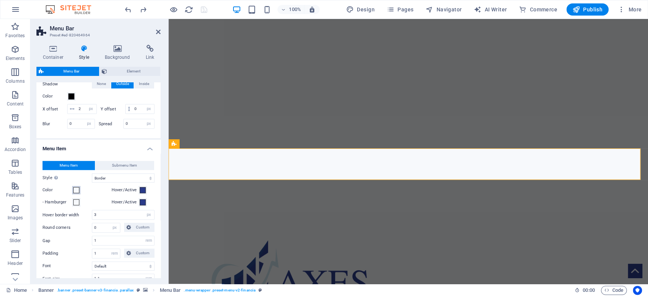
click at [77, 193] on span at bounding box center [76, 190] width 6 height 6
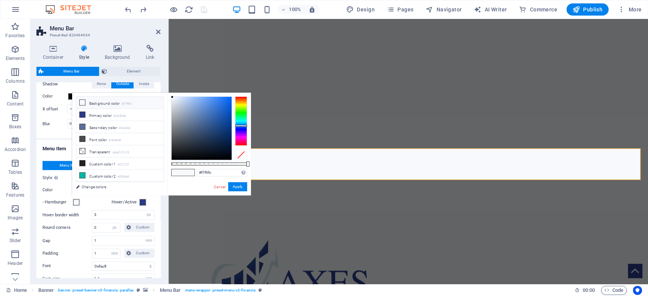
click at [77, 193] on span at bounding box center [76, 190] width 6 height 6
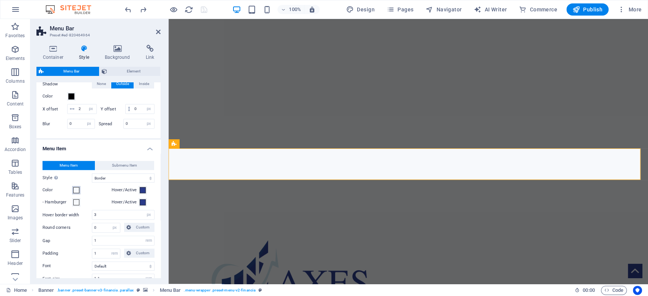
select select
click at [116, 183] on select "Plain Text color Box: Fade Box: Flip vertical Box: Flip horizontal Box: Slide d…" at bounding box center [123, 177] width 63 height 9
click at [100, 183] on select "Plain Text color Box: Fade Box: Flip vertical Box: Flip horizontal Box: Slide d…" at bounding box center [123, 177] width 63 height 9
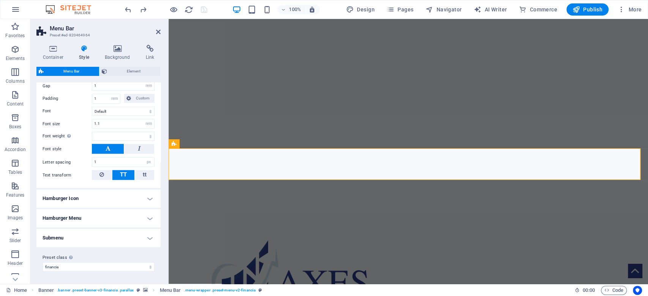
scroll to position [416, 0]
click at [83, 54] on h4 "Style" at bounding box center [86, 53] width 26 height 16
click at [122, 52] on h4 "Background" at bounding box center [119, 53] width 41 height 16
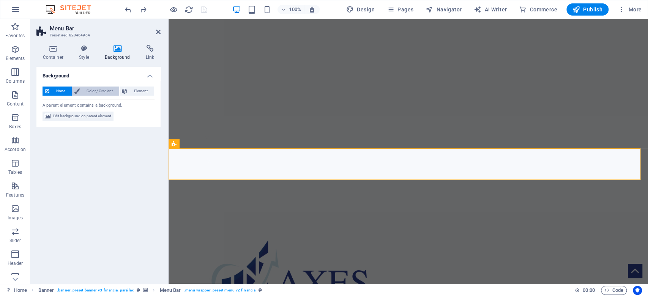
click at [91, 92] on span "Color / Gradient" at bounding box center [99, 91] width 35 height 9
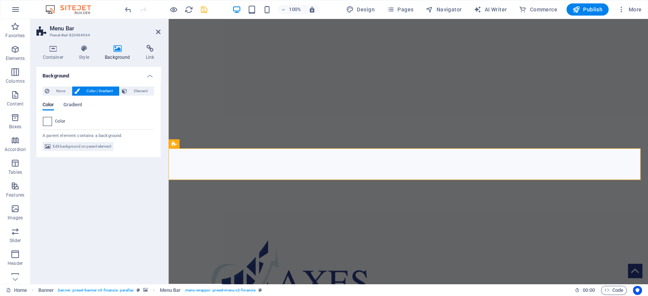
click at [47, 121] on span at bounding box center [47, 121] width 8 height 8
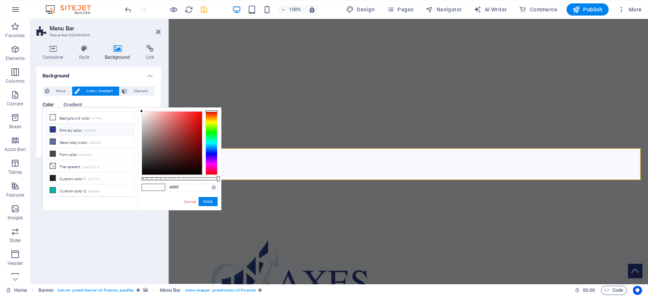
click at [52, 130] on icon at bounding box center [52, 129] width 5 height 5
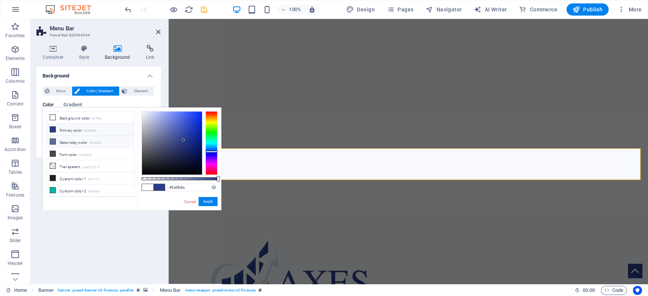
click at [52, 142] on icon at bounding box center [52, 141] width 5 height 5
click at [90, 118] on li "Background color #f7f9fc" at bounding box center [90, 118] width 87 height 12
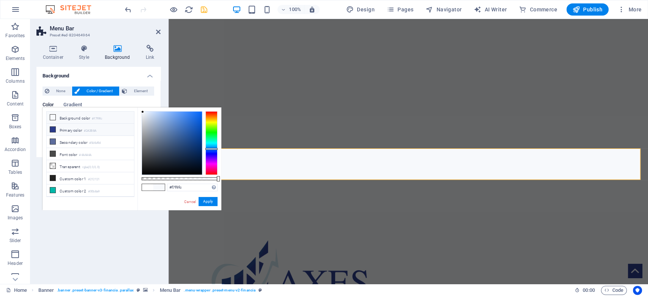
click at [86, 128] on small "#2A3B8A" at bounding box center [90, 130] width 13 height 5
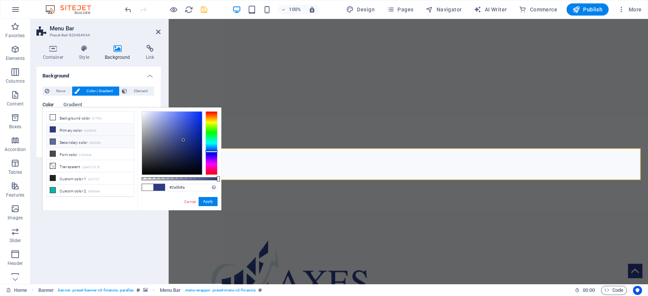
click at [53, 141] on icon at bounding box center [52, 141] width 5 height 5
type input "#5d6d9d"
click at [207, 203] on button "Apply" at bounding box center [207, 201] width 19 height 9
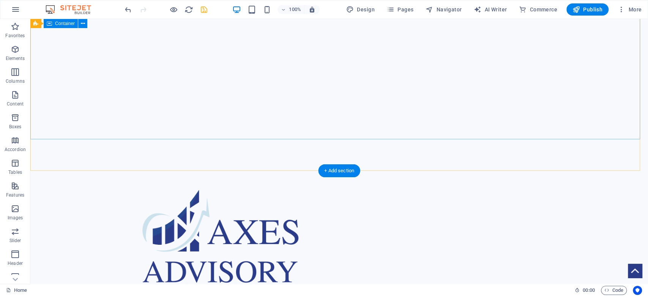
scroll to position [0, 0]
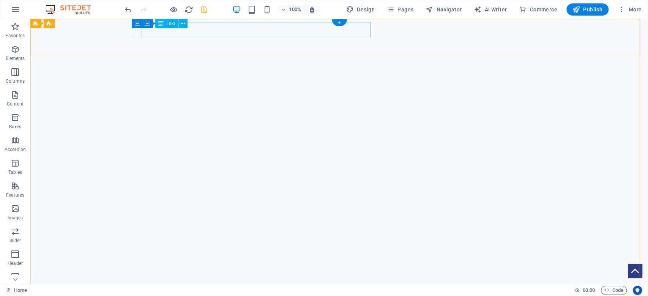
click at [227, 295] on span "[STREET_ADDRESS]" at bounding box center [181, 300] width 91 height 11
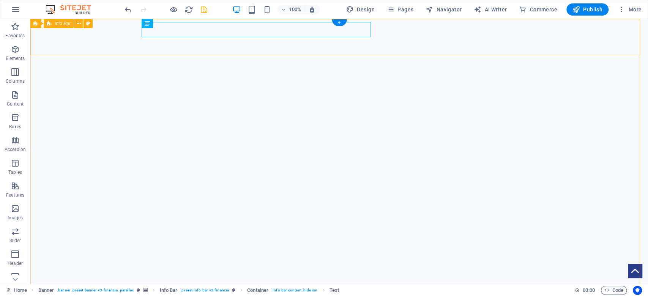
drag, startPoint x: 143, startPoint y: 31, endPoint x: 371, endPoint y: 31, distance: 228.4
click at [206, 295] on span "[STREET_ADDRESS]" at bounding box center [181, 300] width 91 height 11
drag, startPoint x: 206, startPoint y: 32, endPoint x: 68, endPoint y: 31, distance: 138.1
click at [206, 295] on span "[STREET_ADDRESS]" at bounding box center [181, 300] width 91 height 11
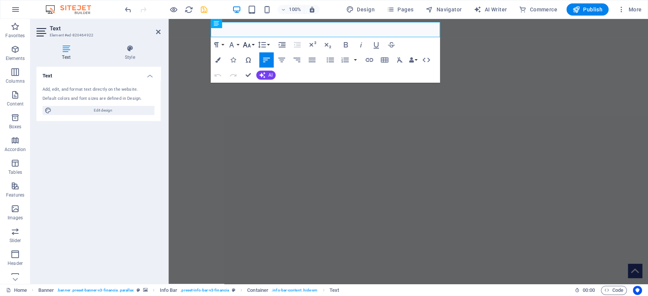
click at [246, 46] on icon "button" at bounding box center [246, 44] width 9 height 9
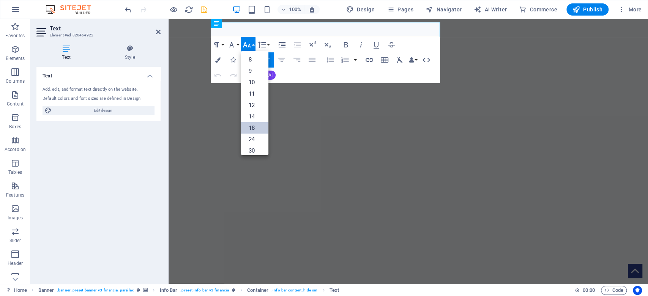
click at [249, 129] on link "18" at bounding box center [254, 127] width 27 height 11
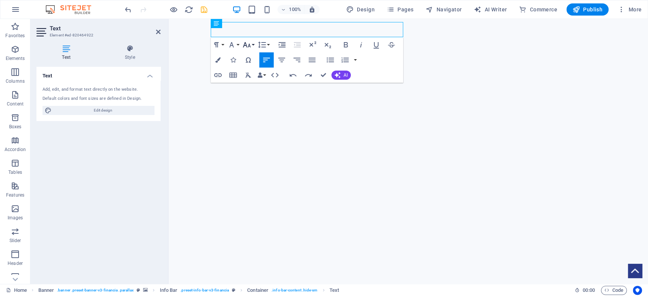
click at [248, 44] on icon "button" at bounding box center [246, 44] width 9 height 9
click at [256, 68] on link "18" at bounding box center [254, 66] width 27 height 11
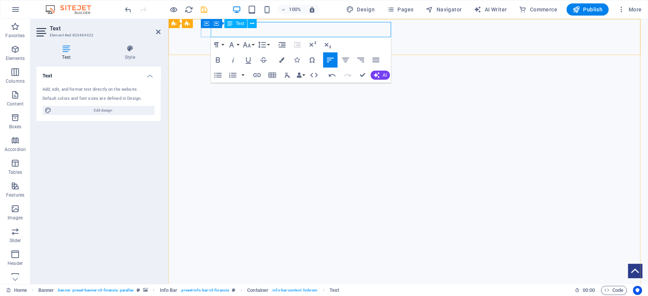
click at [366, 295] on span "44000" at bounding box center [366, 300] width 30 height 11
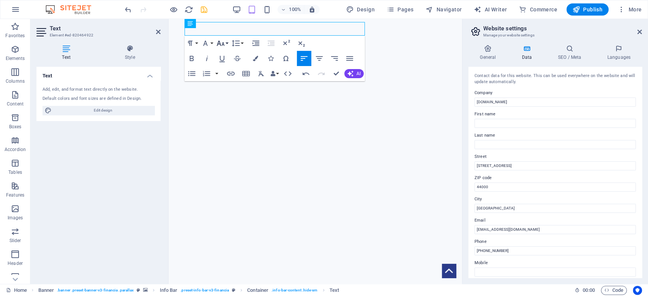
click at [225, 46] on icon "button" at bounding box center [220, 43] width 9 height 9
click at [230, 66] on link "18" at bounding box center [228, 65] width 27 height 11
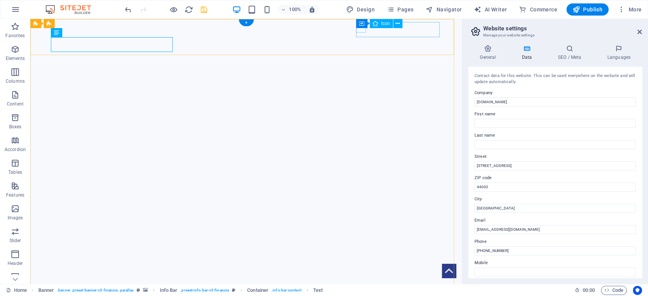
select select "xMidYMid"
select select "px"
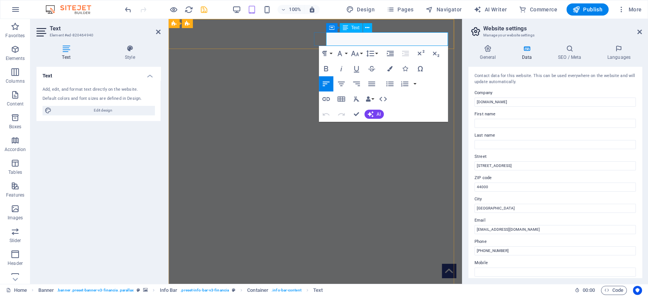
drag, startPoint x: 328, startPoint y: 39, endPoint x: 415, endPoint y: 41, distance: 86.9
click at [355, 55] on icon "button" at bounding box center [354, 53] width 9 height 9
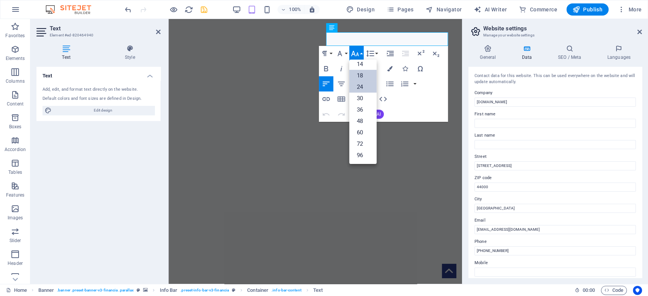
click at [357, 76] on link "18" at bounding box center [362, 75] width 27 height 11
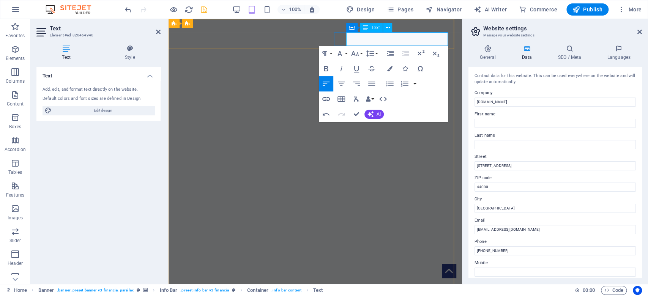
drag, startPoint x: 412, startPoint y: 40, endPoint x: 447, endPoint y: 43, distance: 35.8
click at [356, 53] on icon "button" at bounding box center [354, 53] width 9 height 9
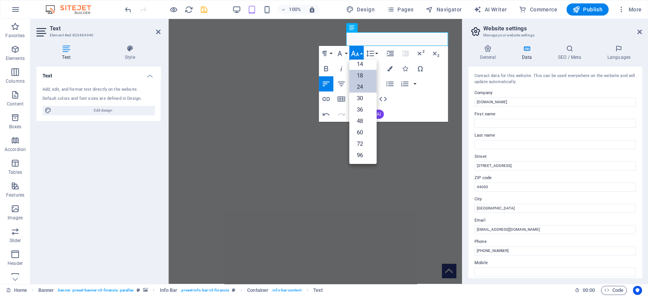
click at [360, 76] on link "18" at bounding box center [362, 75] width 27 height 11
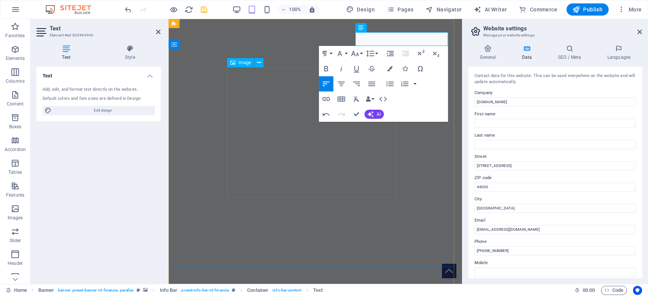
click at [234, 67] on icon at bounding box center [232, 62] width 5 height 9
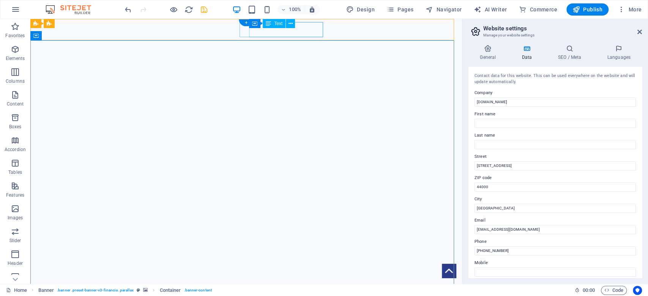
drag, startPoint x: 252, startPoint y: 31, endPoint x: 319, endPoint y: 30, distance: 67.2
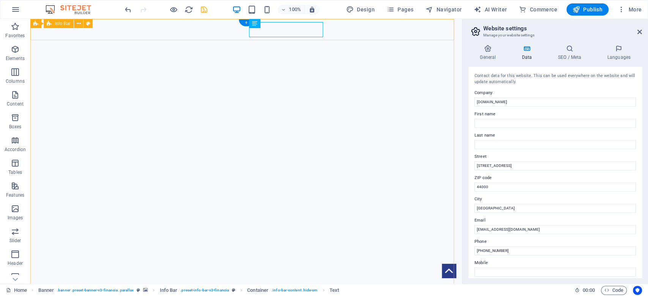
drag, startPoint x: 251, startPoint y: 31, endPoint x: 323, endPoint y: 29, distance: 71.7
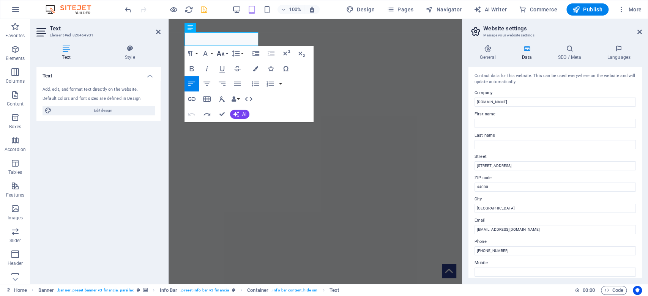
click at [219, 56] on icon "button" at bounding box center [220, 53] width 9 height 9
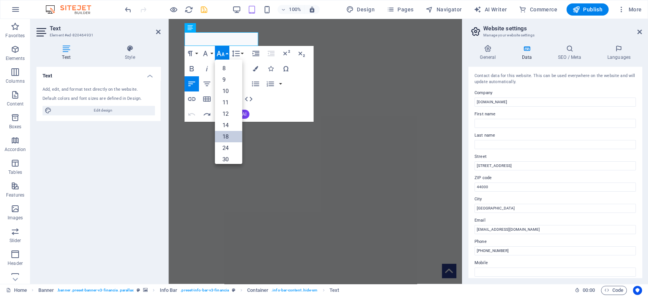
click at [235, 132] on link "18" at bounding box center [228, 136] width 27 height 11
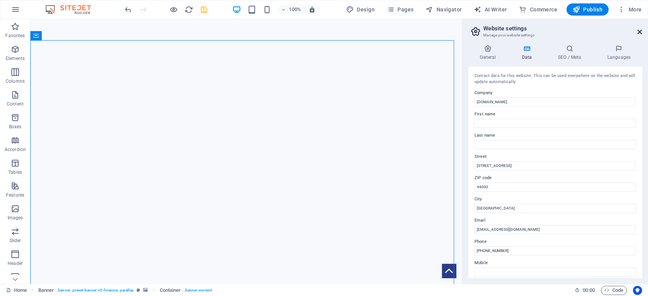
drag, startPoint x: 637, startPoint y: 32, endPoint x: 604, endPoint y: 14, distance: 38.2
click at [637, 32] on icon at bounding box center [639, 32] width 5 height 6
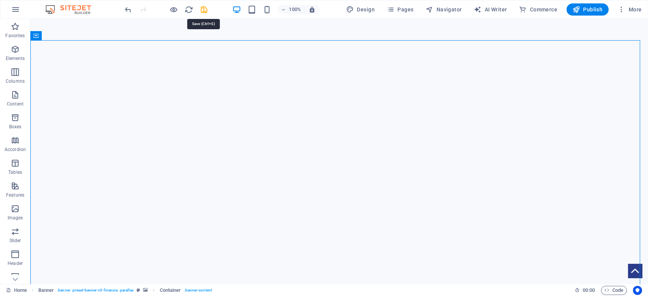
drag, startPoint x: 201, startPoint y: 10, endPoint x: 201, endPoint y: 18, distance: 7.6
click at [201, 11] on icon "save" at bounding box center [204, 9] width 9 height 9
checkbox input "false"
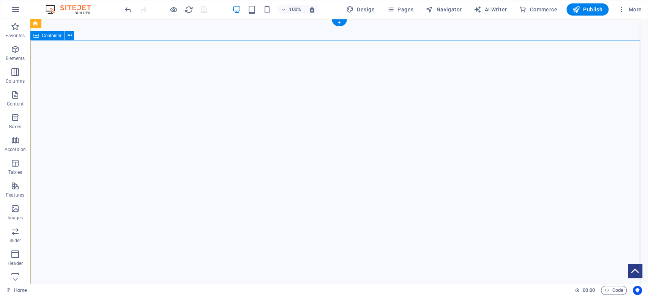
scroll to position [0, 0]
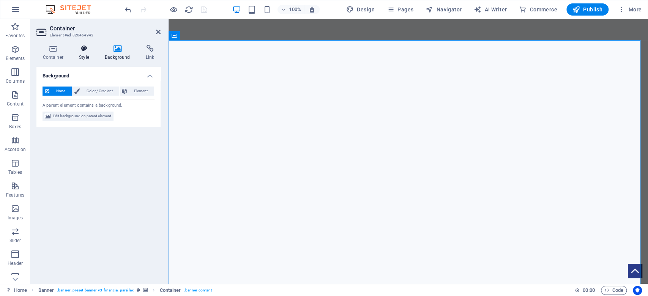
click at [86, 57] on h4 "Style" at bounding box center [86, 53] width 26 height 16
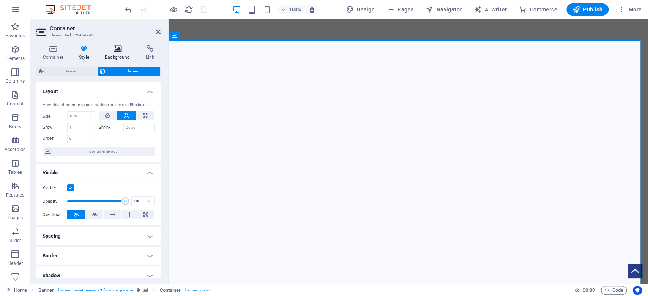
click at [115, 58] on h4 "Background" at bounding box center [119, 53] width 41 height 16
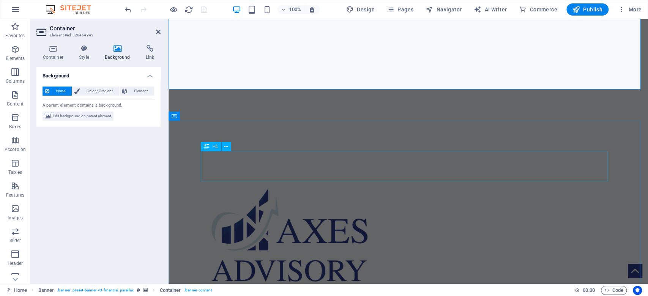
scroll to position [202, 0]
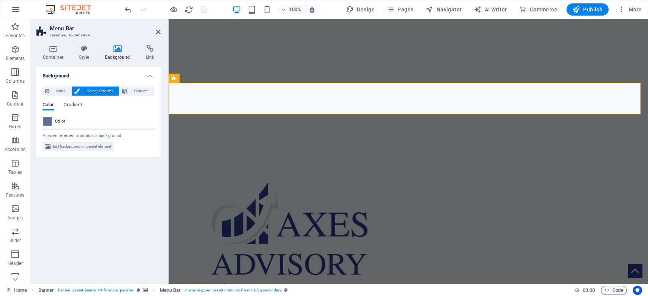
click at [128, 49] on icon at bounding box center [118, 49] width 38 height 8
click at [85, 44] on div "Container Style Background Link Size Height Default px rem % vh vw Min. height …" at bounding box center [98, 161] width 136 height 245
click at [91, 55] on h4 "Style" at bounding box center [86, 53] width 26 height 16
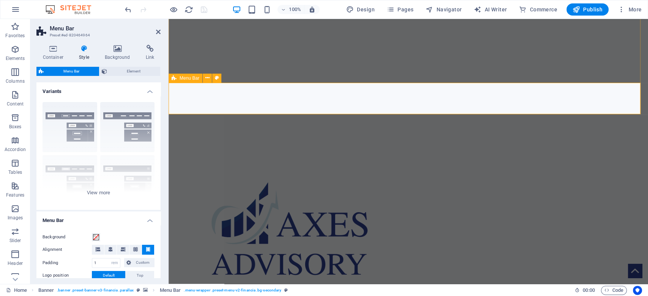
click at [268, 142] on div "Management consulting Established since [DATE]" at bounding box center [407, 264] width 479 height 245
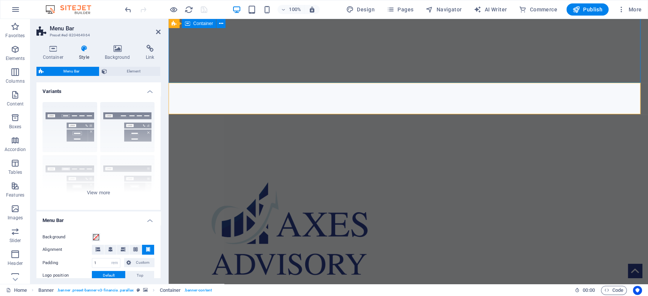
click at [268, 142] on div "Management consulting Established since [DATE]" at bounding box center [407, 264] width 479 height 245
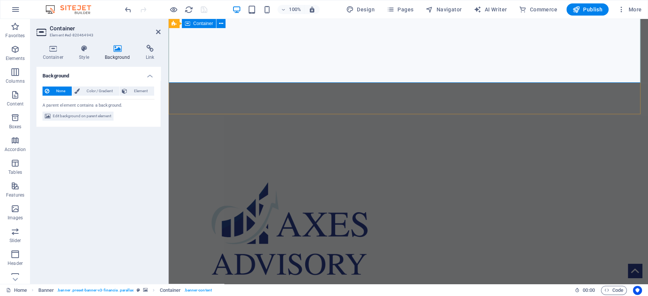
click at [592, 142] on div "Management consulting Established since [DATE]" at bounding box center [407, 264] width 479 height 245
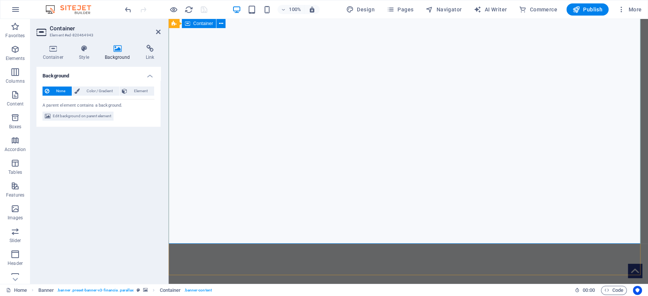
scroll to position [0, 0]
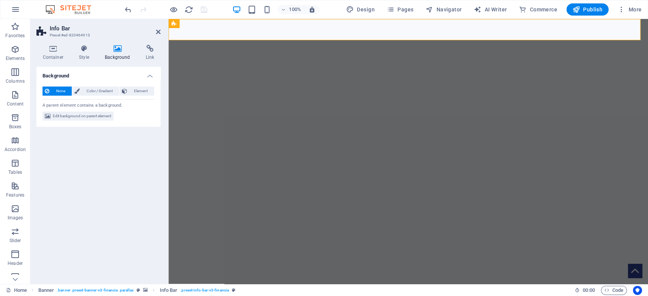
click at [129, 47] on icon at bounding box center [118, 49] width 38 height 8
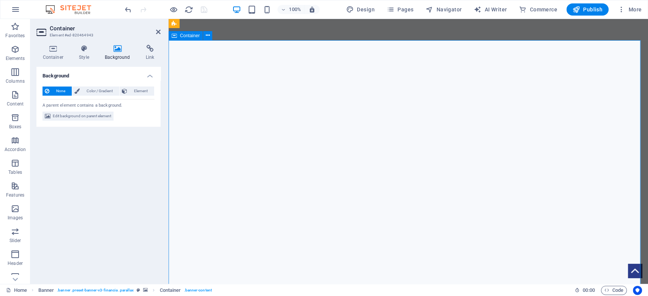
click at [123, 51] on icon at bounding box center [118, 49] width 38 height 8
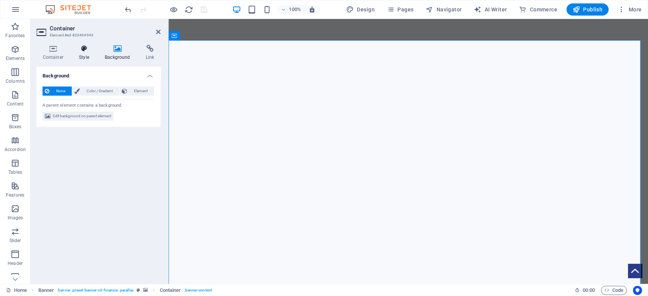
click at [87, 52] on h4 "Style" at bounding box center [86, 53] width 26 height 16
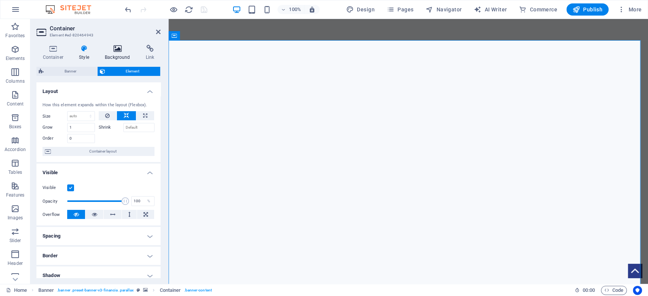
click at [121, 53] on h4 "Background" at bounding box center [119, 53] width 41 height 16
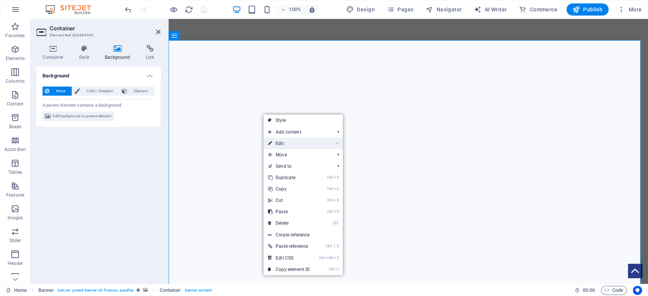
click at [278, 147] on link "⏎ Edit" at bounding box center [288, 143] width 51 height 11
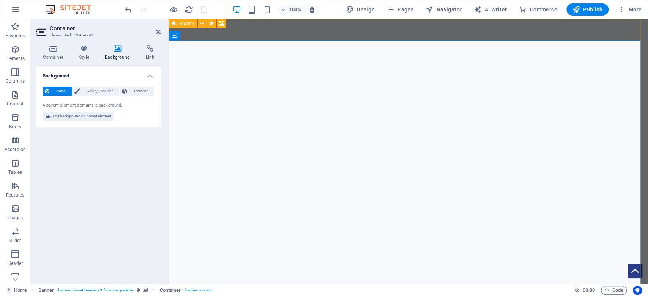
click at [171, 23] on icon at bounding box center [173, 23] width 5 height 9
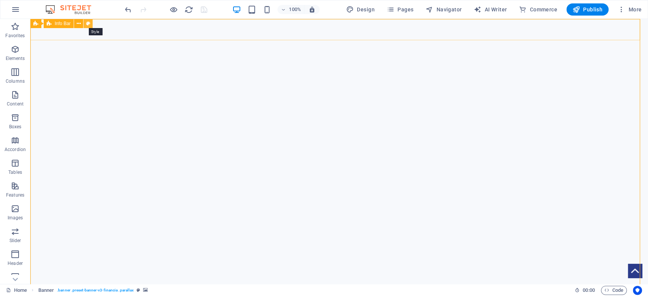
click at [89, 23] on icon at bounding box center [88, 24] width 4 height 8
select select "rem"
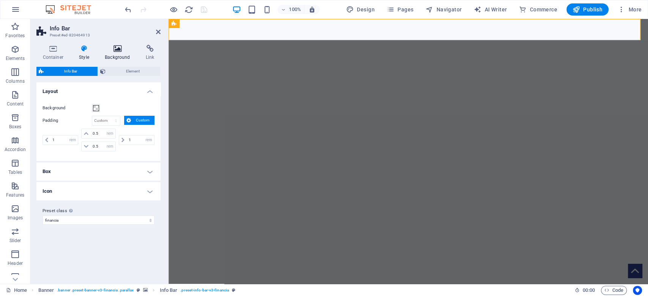
click at [113, 60] on h4 "Background" at bounding box center [119, 53] width 41 height 16
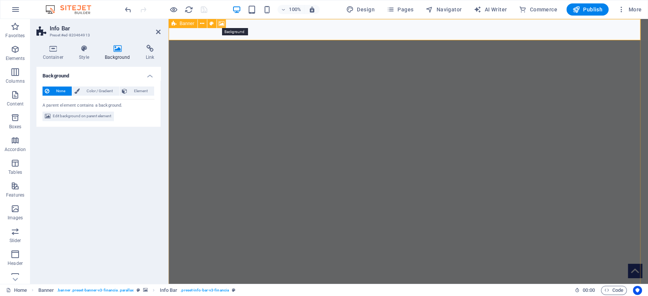
click at [221, 21] on icon at bounding box center [222, 24] width 6 height 8
select select "ms"
select select "s"
select select "progressive"
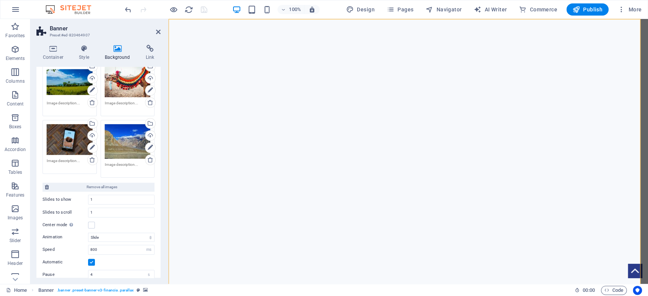
scroll to position [404, 0]
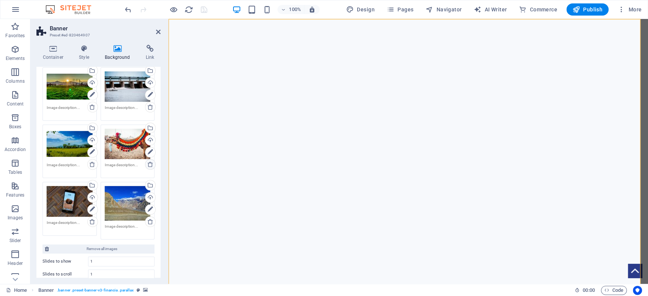
click at [148, 162] on icon at bounding box center [150, 164] width 6 height 6
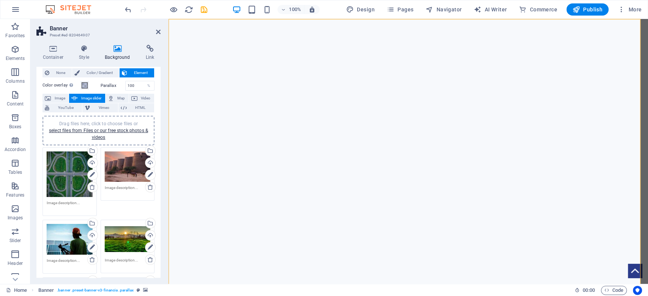
scroll to position [0, 0]
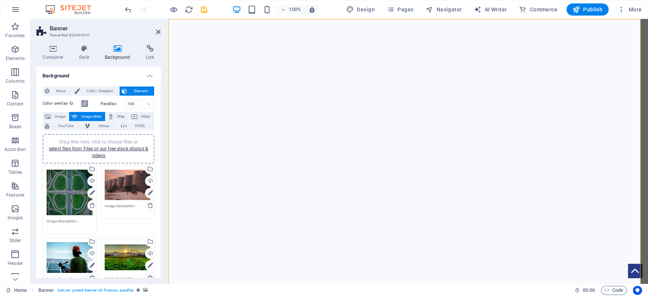
click at [61, 188] on div "Drag files here, click to choose files or select files from Files or our free s…" at bounding box center [70, 193] width 46 height 46
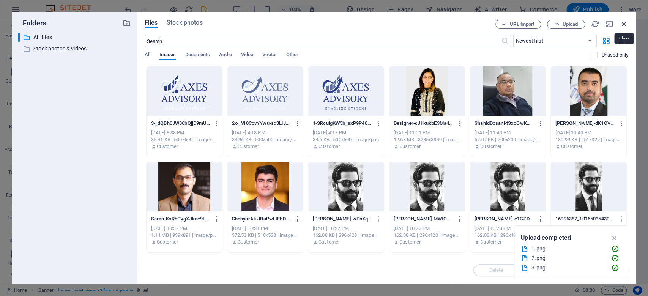
click at [620, 25] on icon "button" at bounding box center [624, 24] width 8 height 8
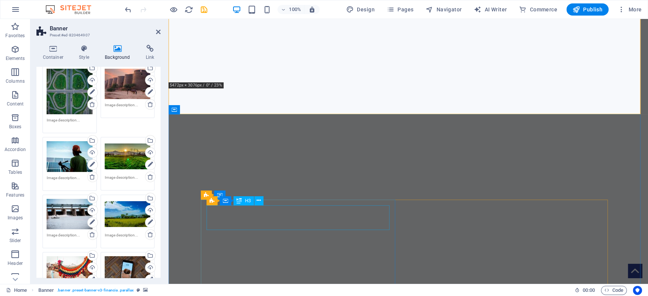
scroll to position [202, 0]
